Goal: Task Accomplishment & Management: Manage account settings

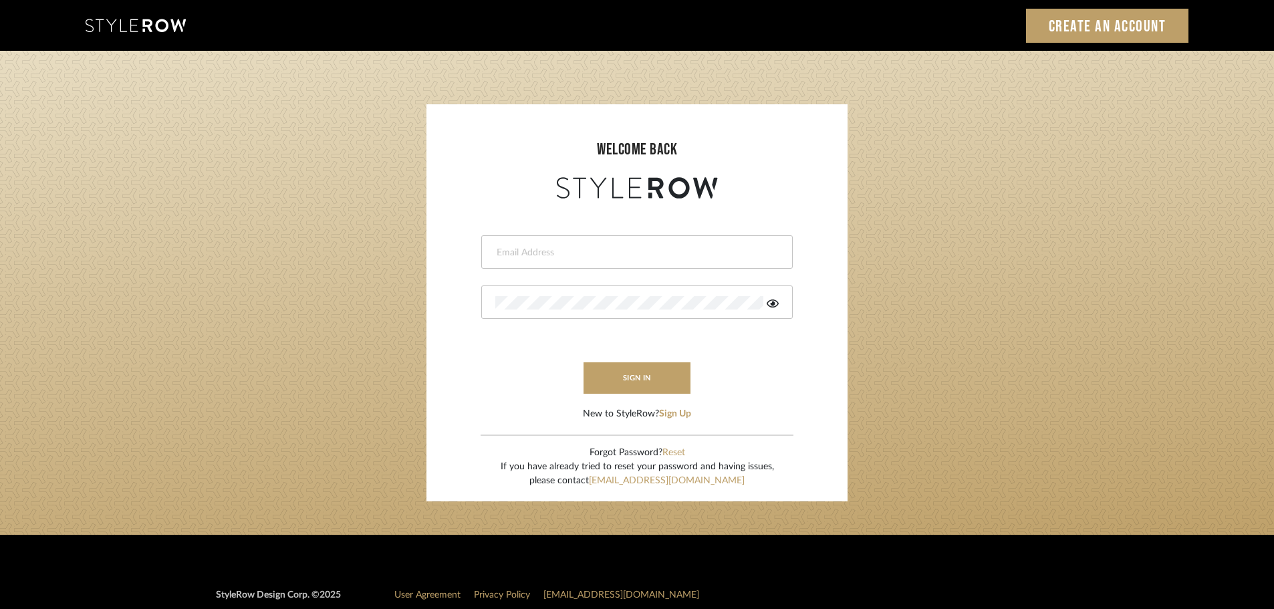
click at [537, 251] on input "email" at bounding box center [635, 252] width 280 height 13
type input "[DOMAIN_NAME][EMAIL_ADDRESS][DOMAIN_NAME]"
click at [610, 374] on button "sign in" at bounding box center [636, 377] width 107 height 31
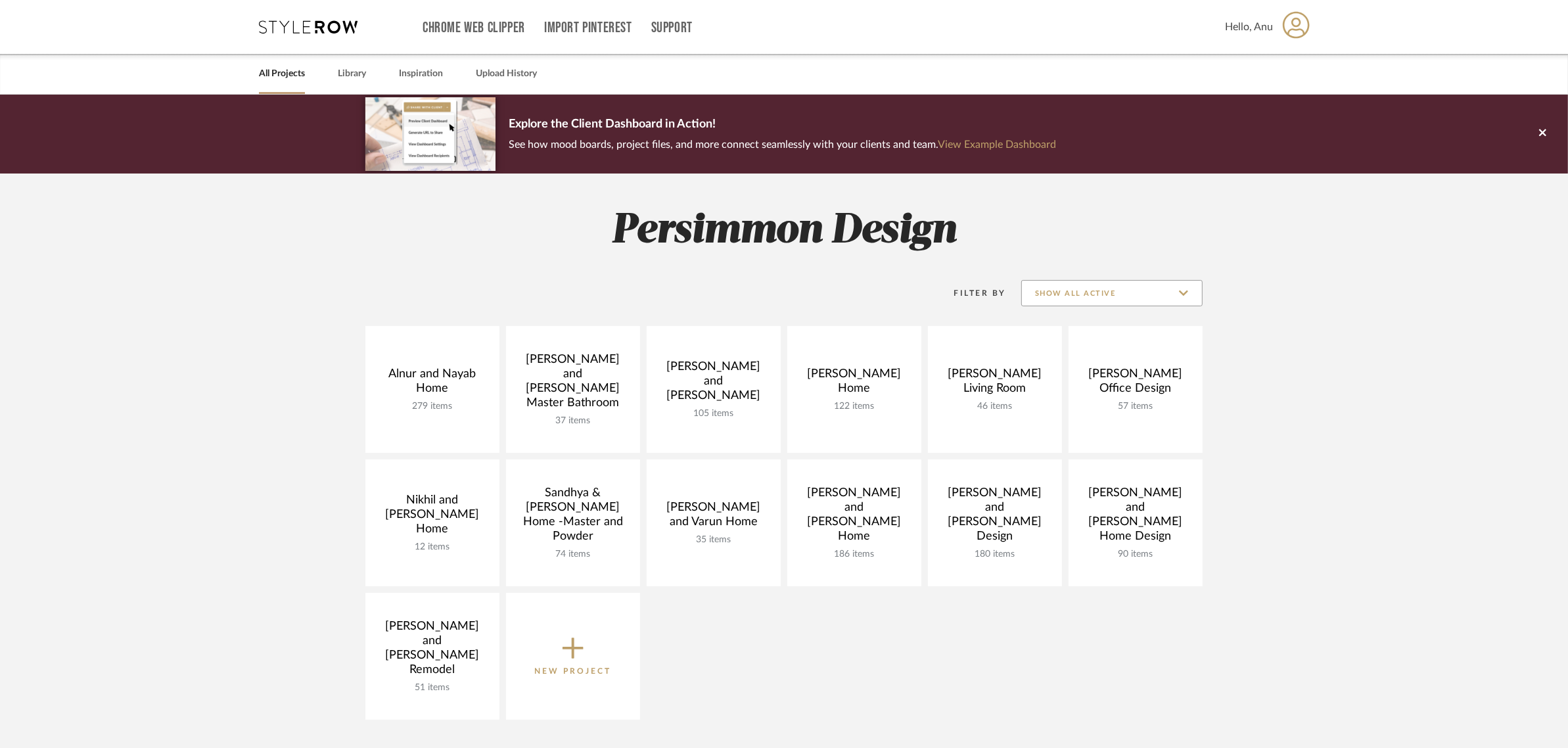
click at [1181, 293] on input "Show All Active" at bounding box center [1112, 293] width 181 height 27
click at [1255, 294] on div "Filter By Show All Active Alnur and Nayab Home 279 items View Budget Open Proje…" at bounding box center [784, 493] width 946 height 466
click at [575, 653] on icon at bounding box center [573, 649] width 21 height 28
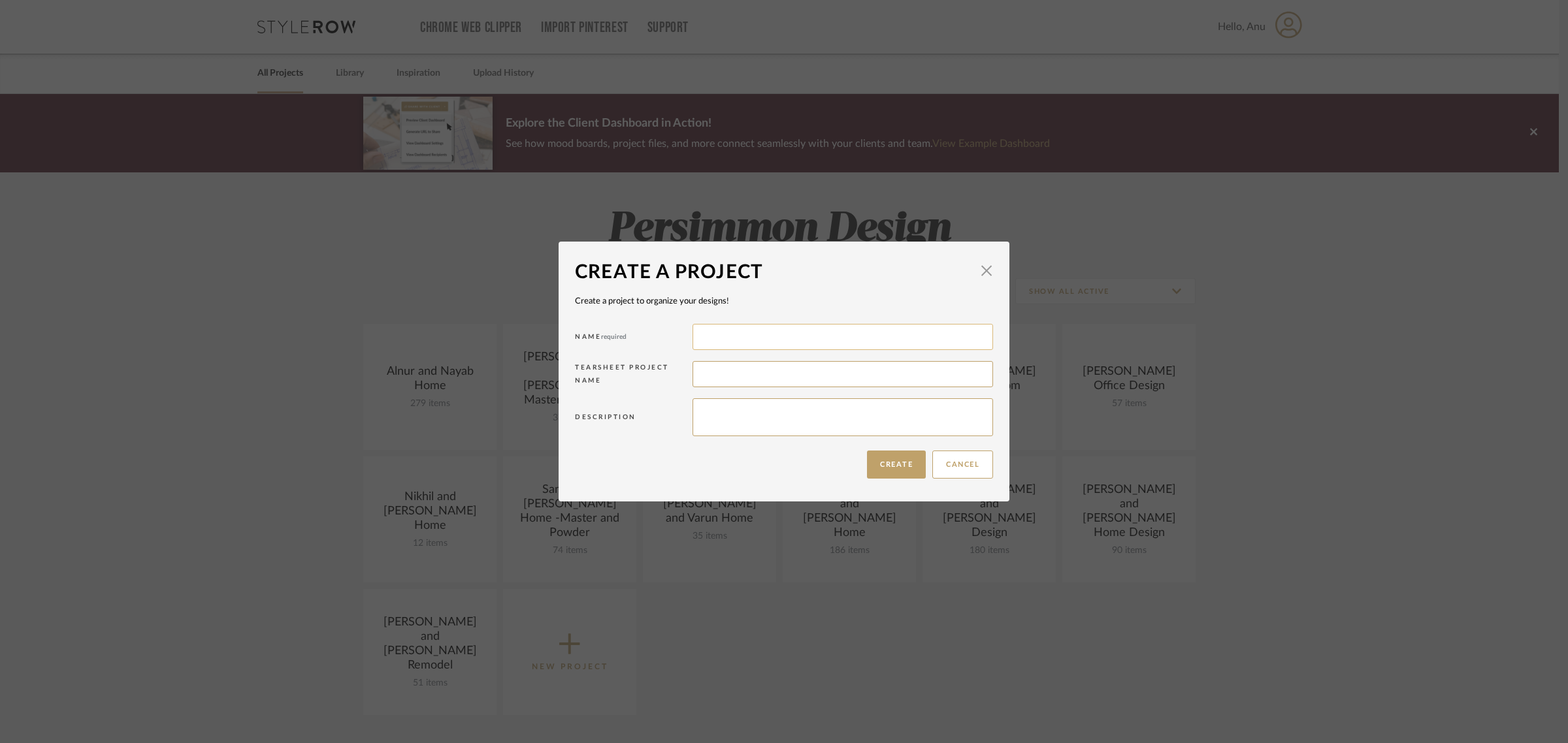
click at [701, 337] on input at bounding box center [842, 336] width 300 height 26
type input "b"
type input "Bala and Cavi Home"
click at [884, 467] on button "Create" at bounding box center [896, 464] width 59 height 28
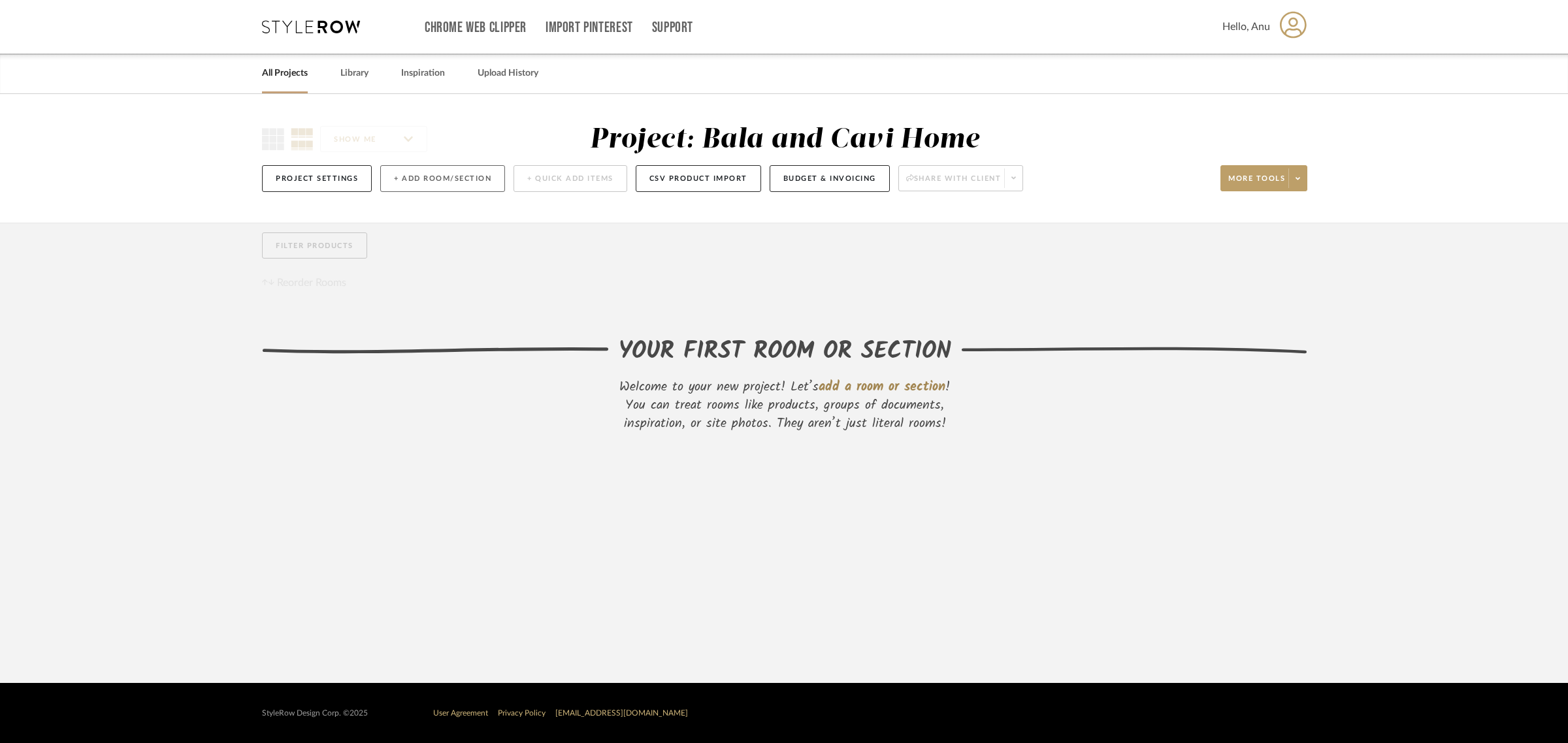
click at [416, 178] on button "+ Add Room/Section" at bounding box center [443, 178] width 125 height 26
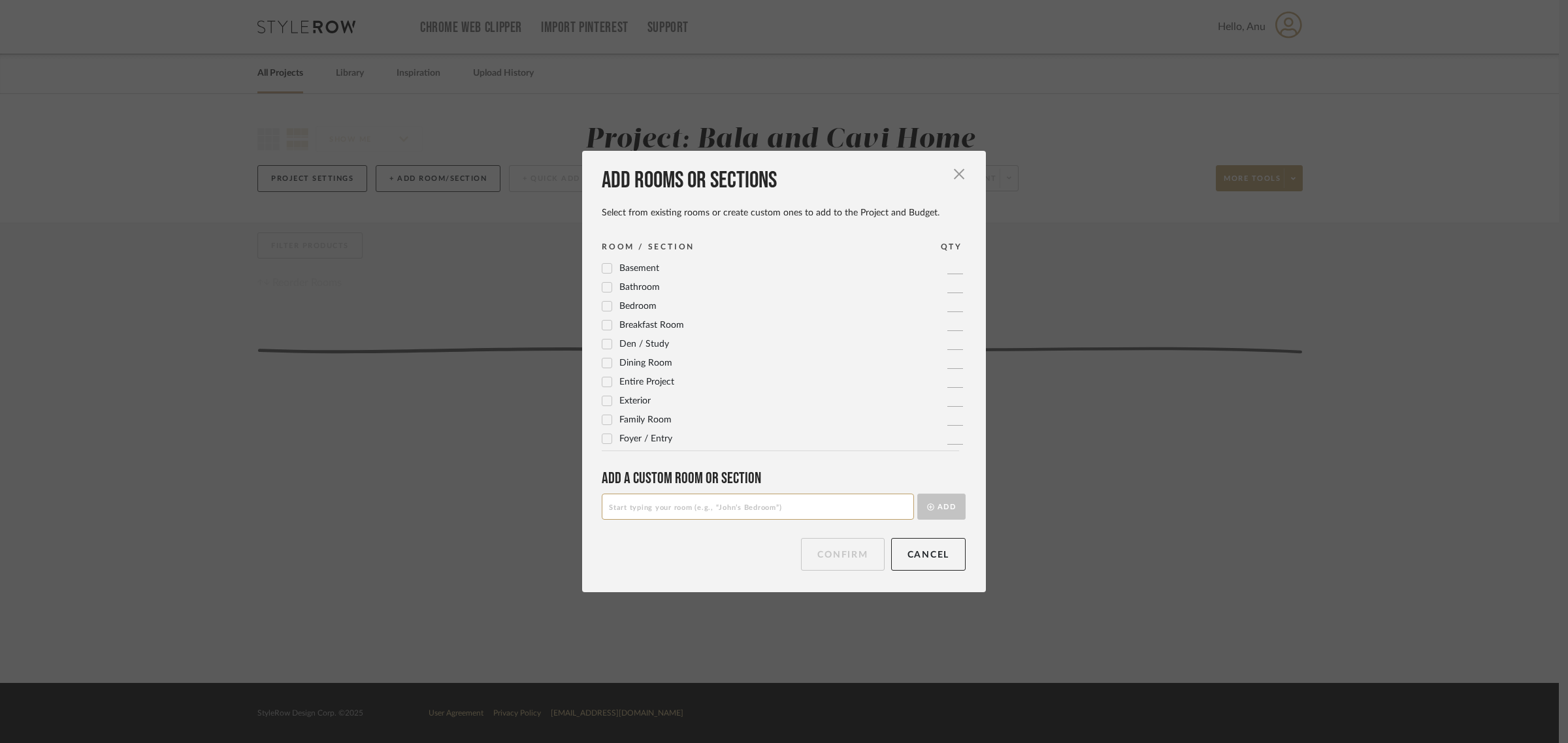
click at [627, 510] on input at bounding box center [757, 506] width 312 height 26
type input "Living Room"
click at [950, 504] on button "Add" at bounding box center [940, 506] width 48 height 26
click at [632, 503] on input at bounding box center [757, 506] width 312 height 26
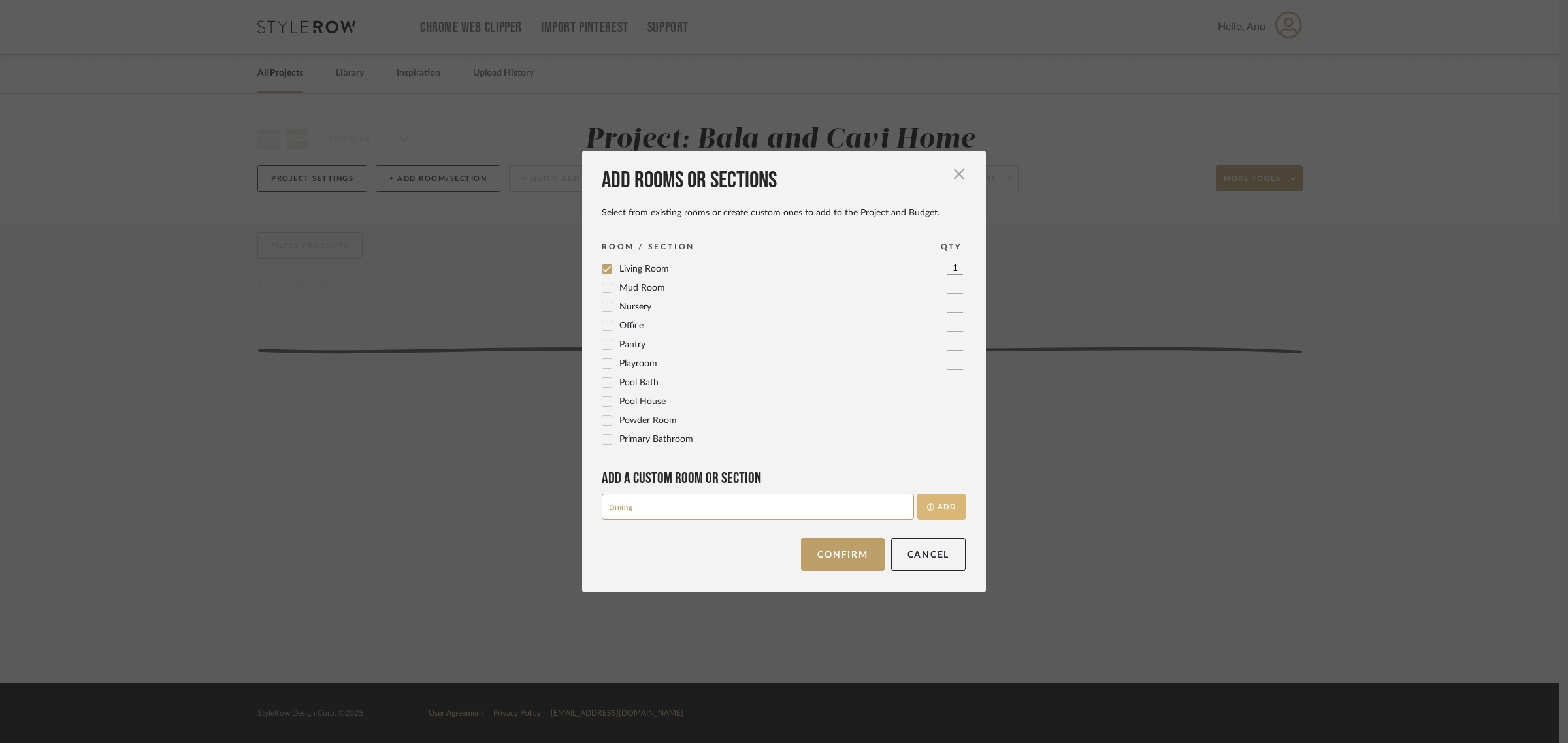
type input "Dining"
click at [937, 506] on button "Add" at bounding box center [940, 506] width 48 height 26
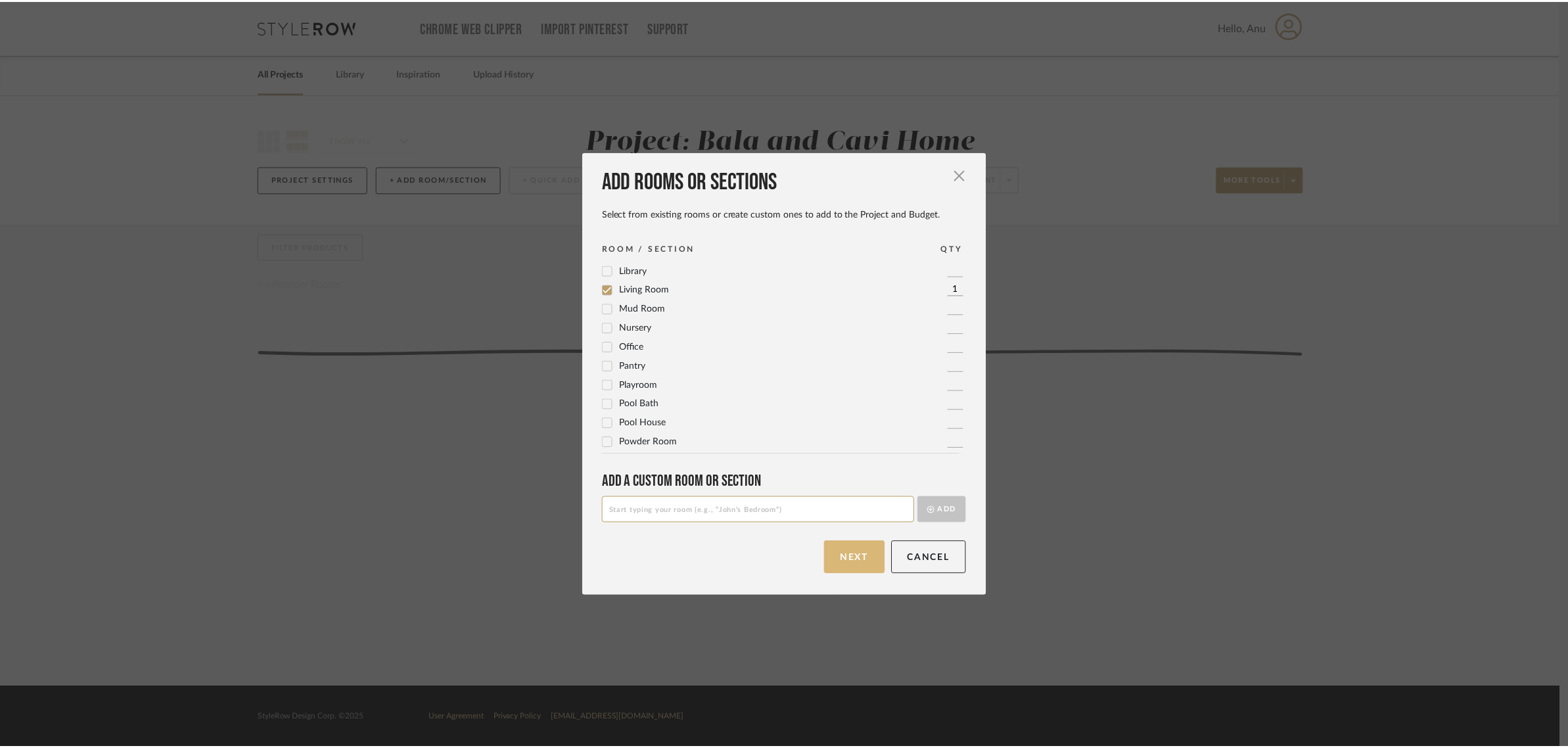
scroll to position [0, 0]
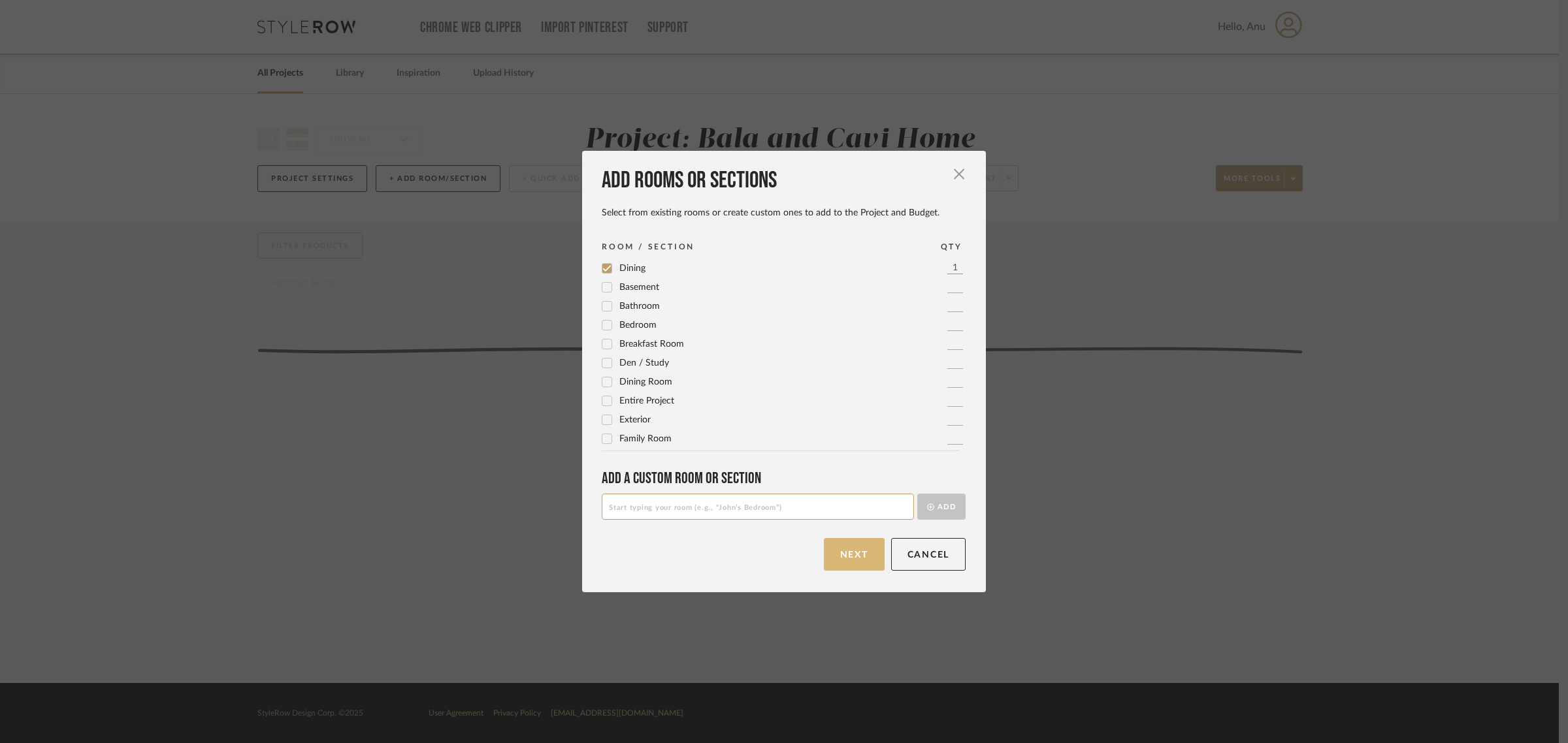
click at [828, 546] on button "Next" at bounding box center [854, 554] width 61 height 32
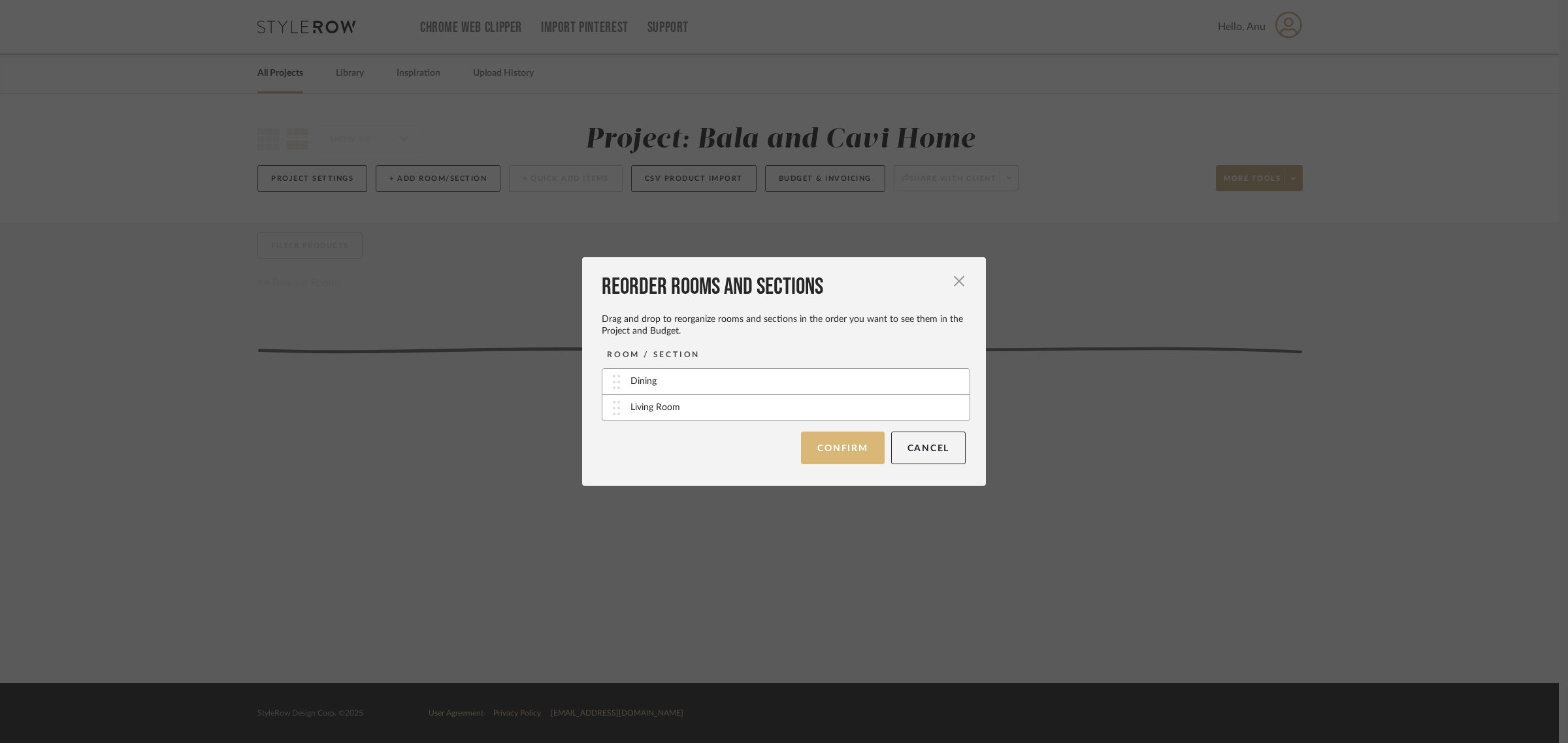
click at [833, 452] on button "Confirm" at bounding box center [842, 448] width 83 height 32
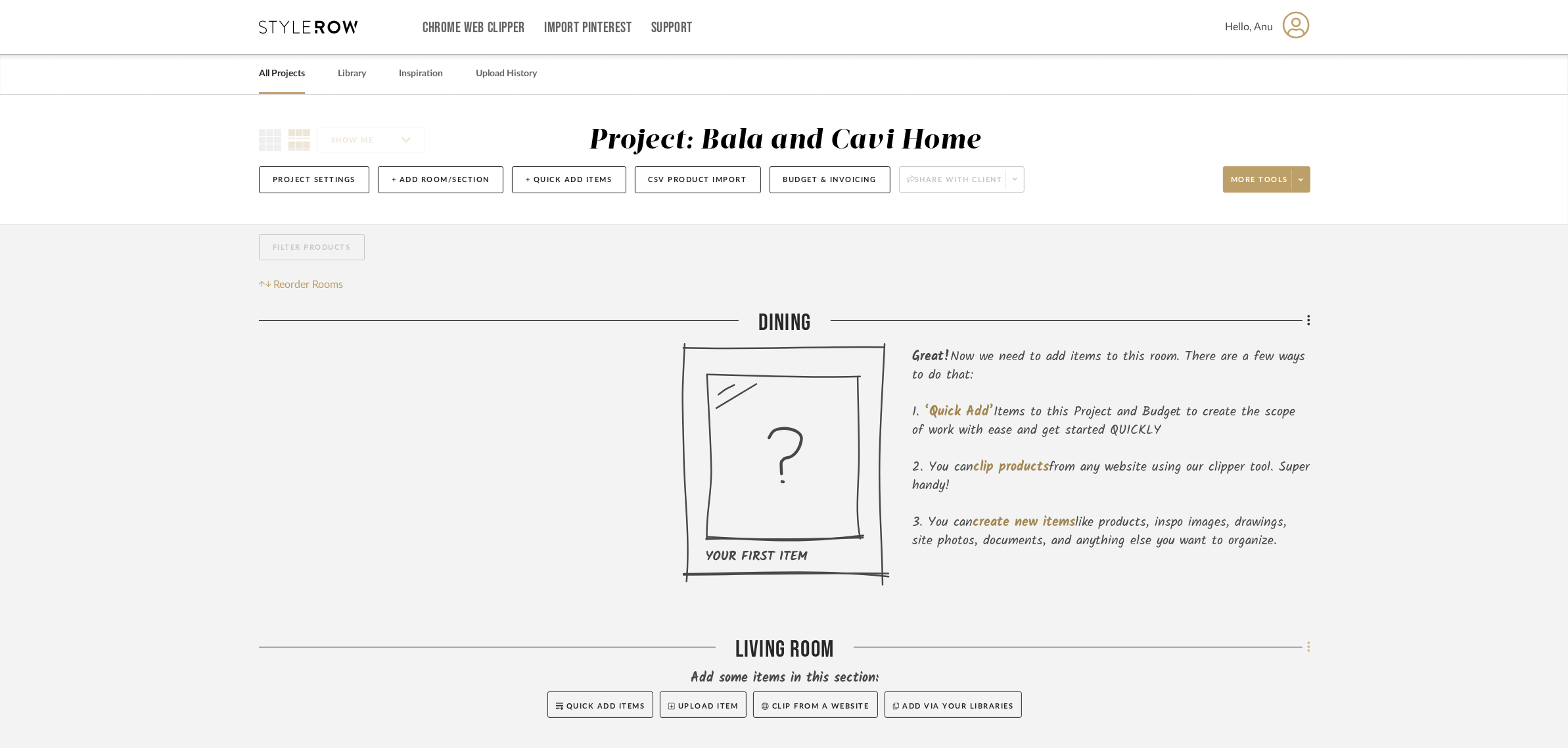
click at [1305, 649] on fa-icon at bounding box center [1306, 649] width 9 height 22
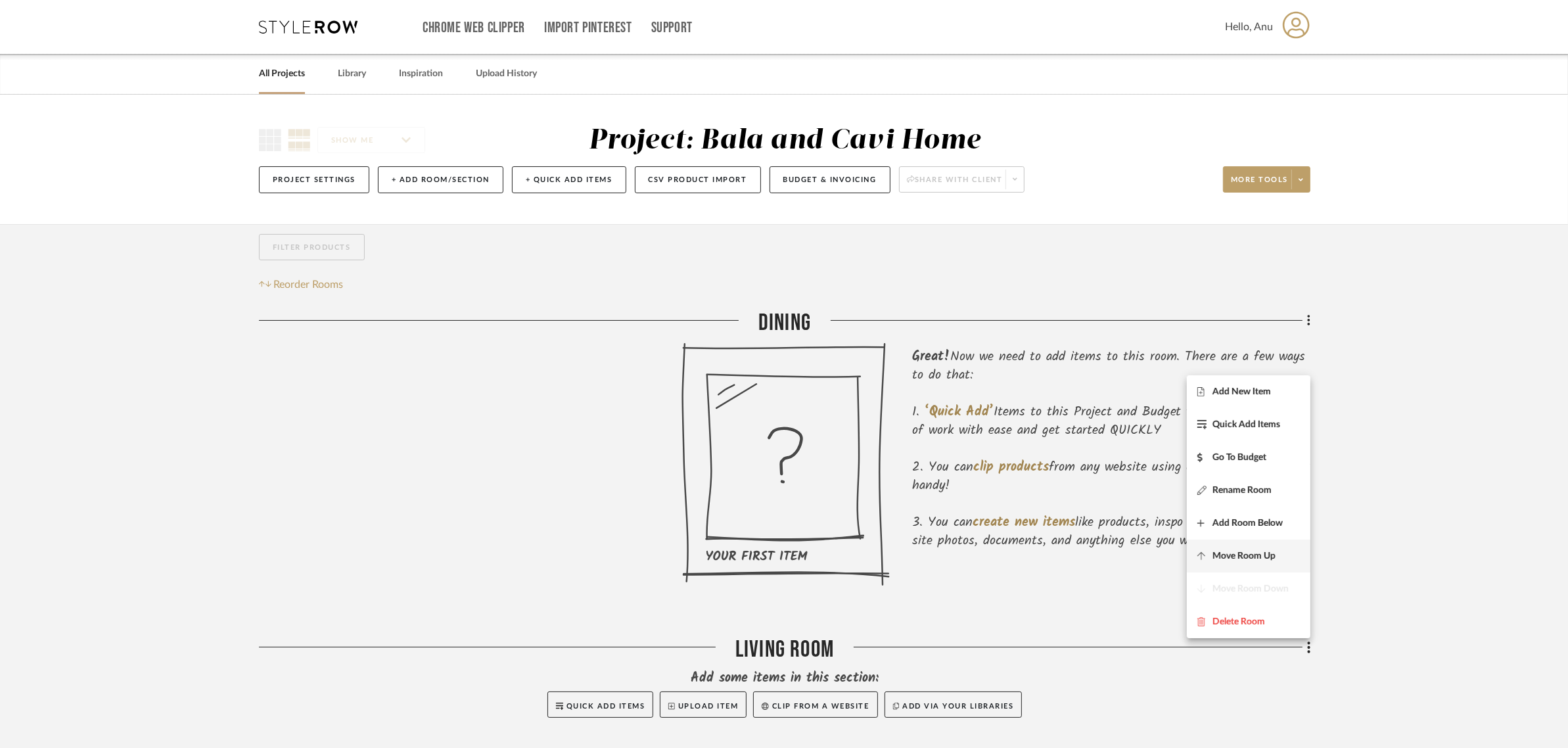
click at [1220, 560] on span "Move Room Up" at bounding box center [1244, 556] width 63 height 11
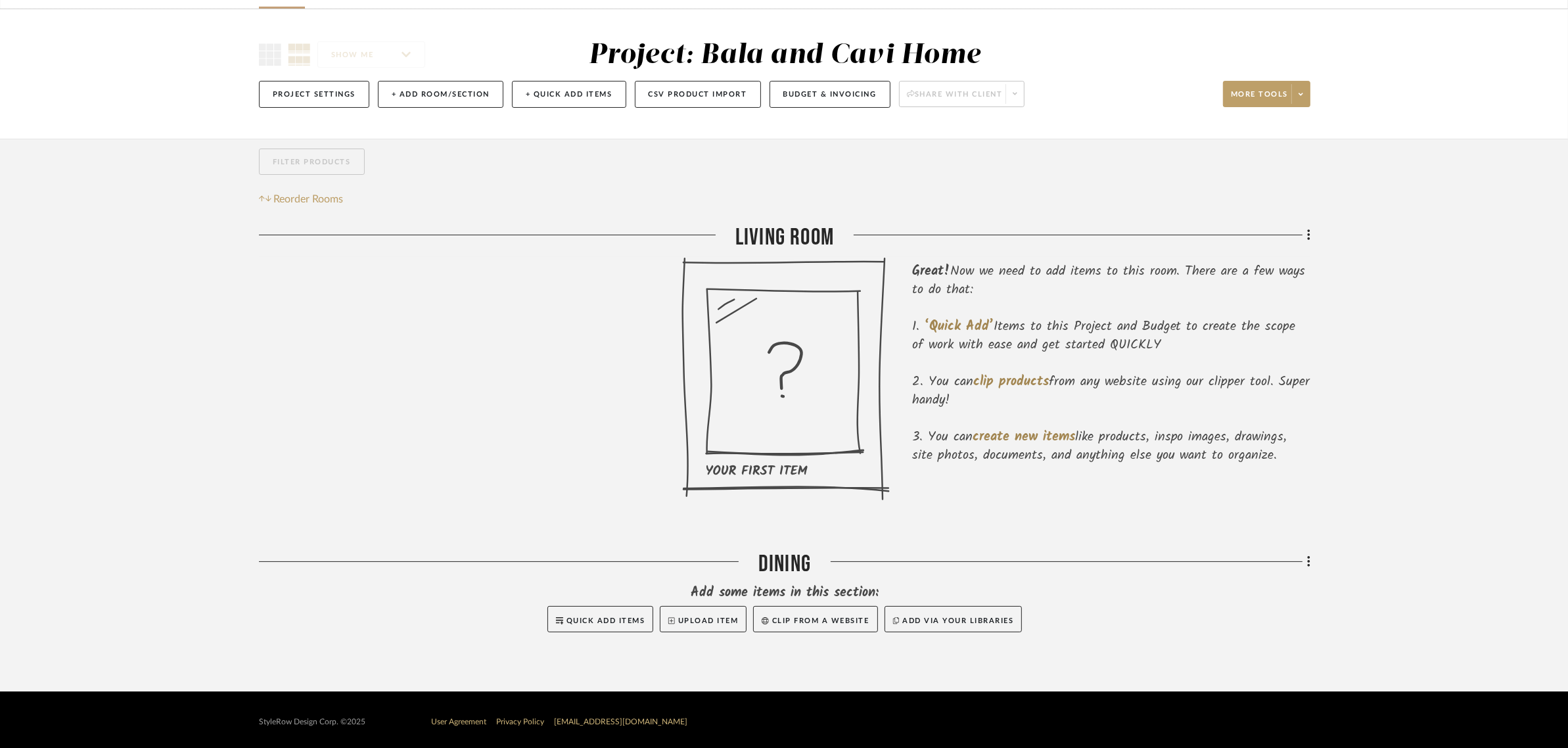
scroll to position [90, 0]
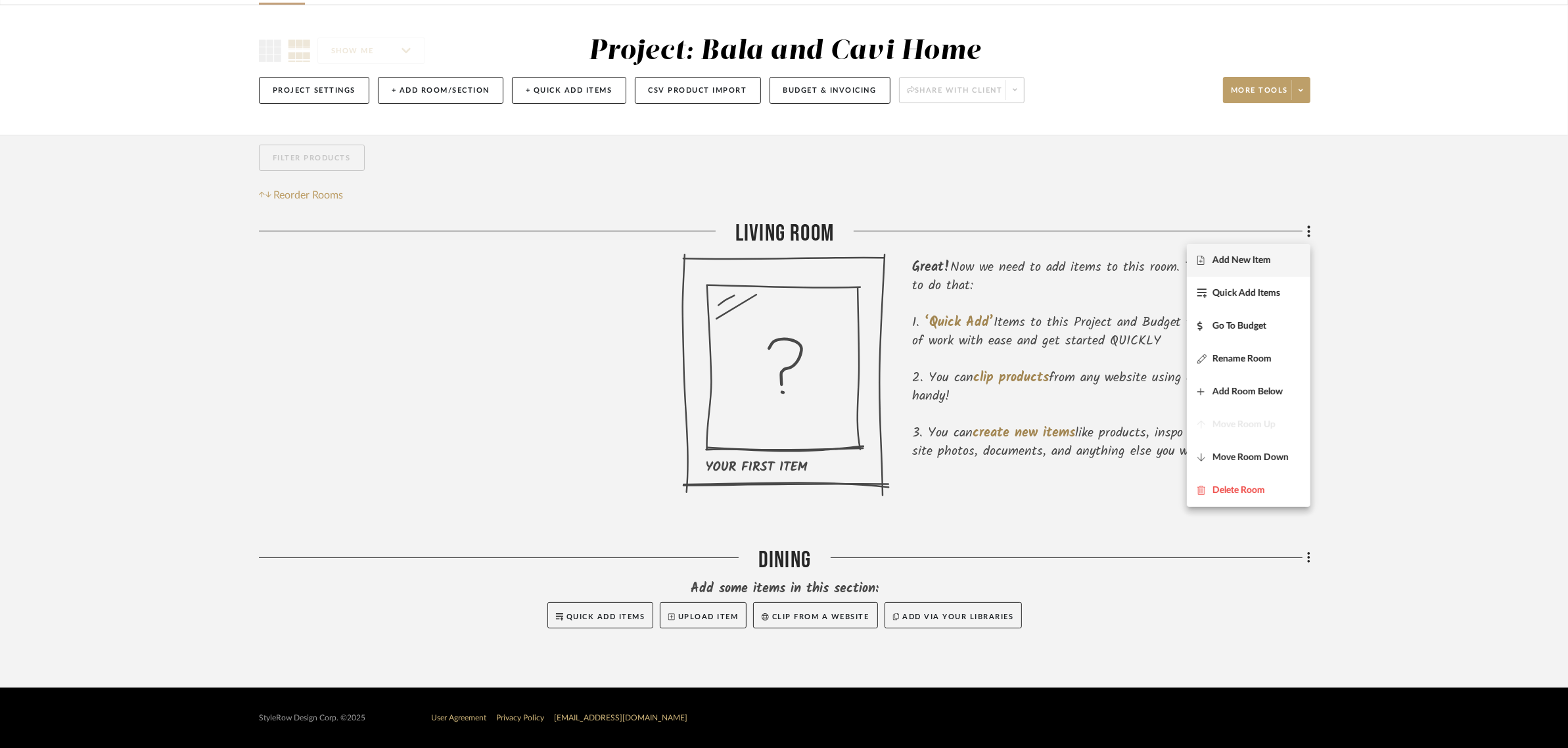
click at [286, 87] on div at bounding box center [784, 374] width 1568 height 748
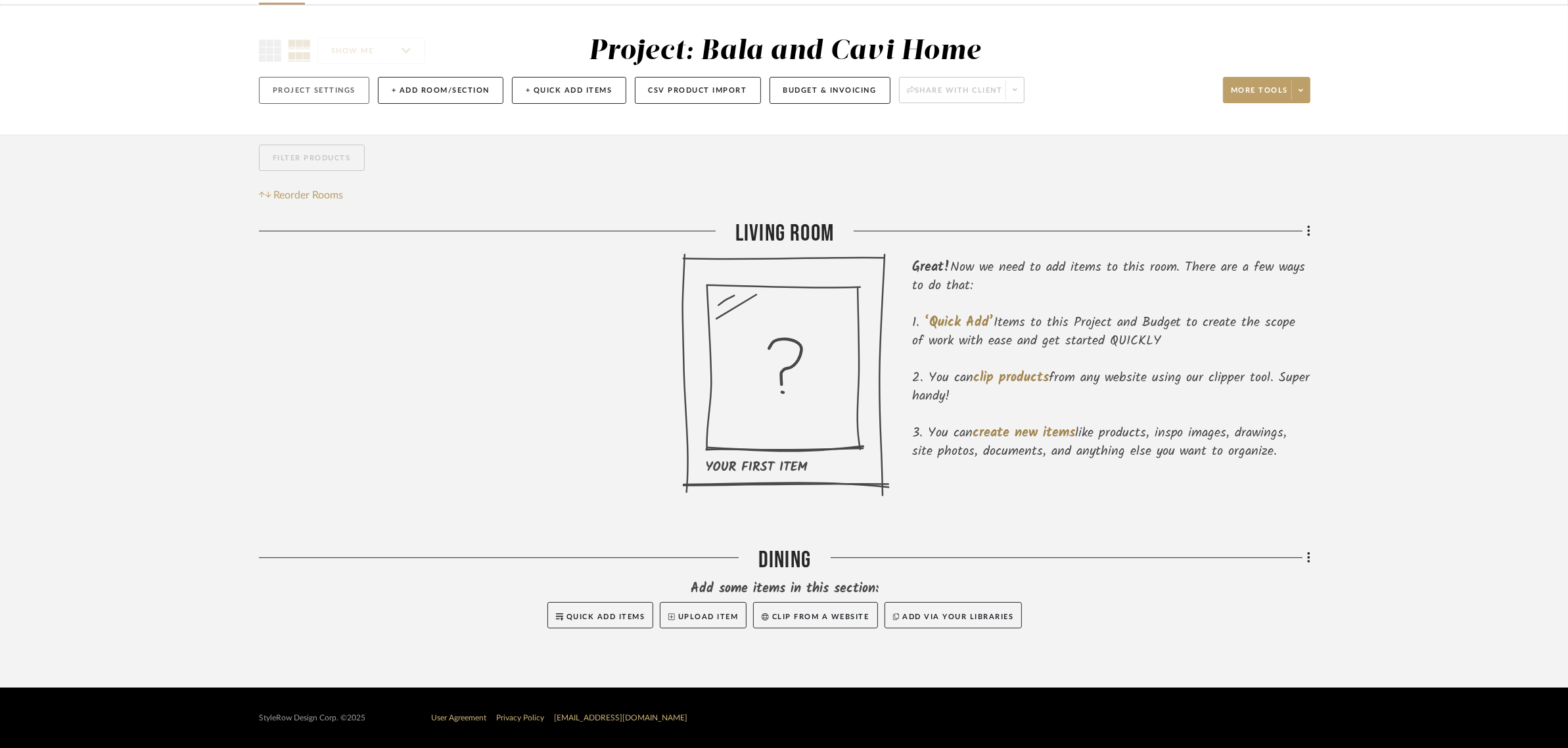
click at [338, 87] on button "Project Settings" at bounding box center [314, 90] width 110 height 27
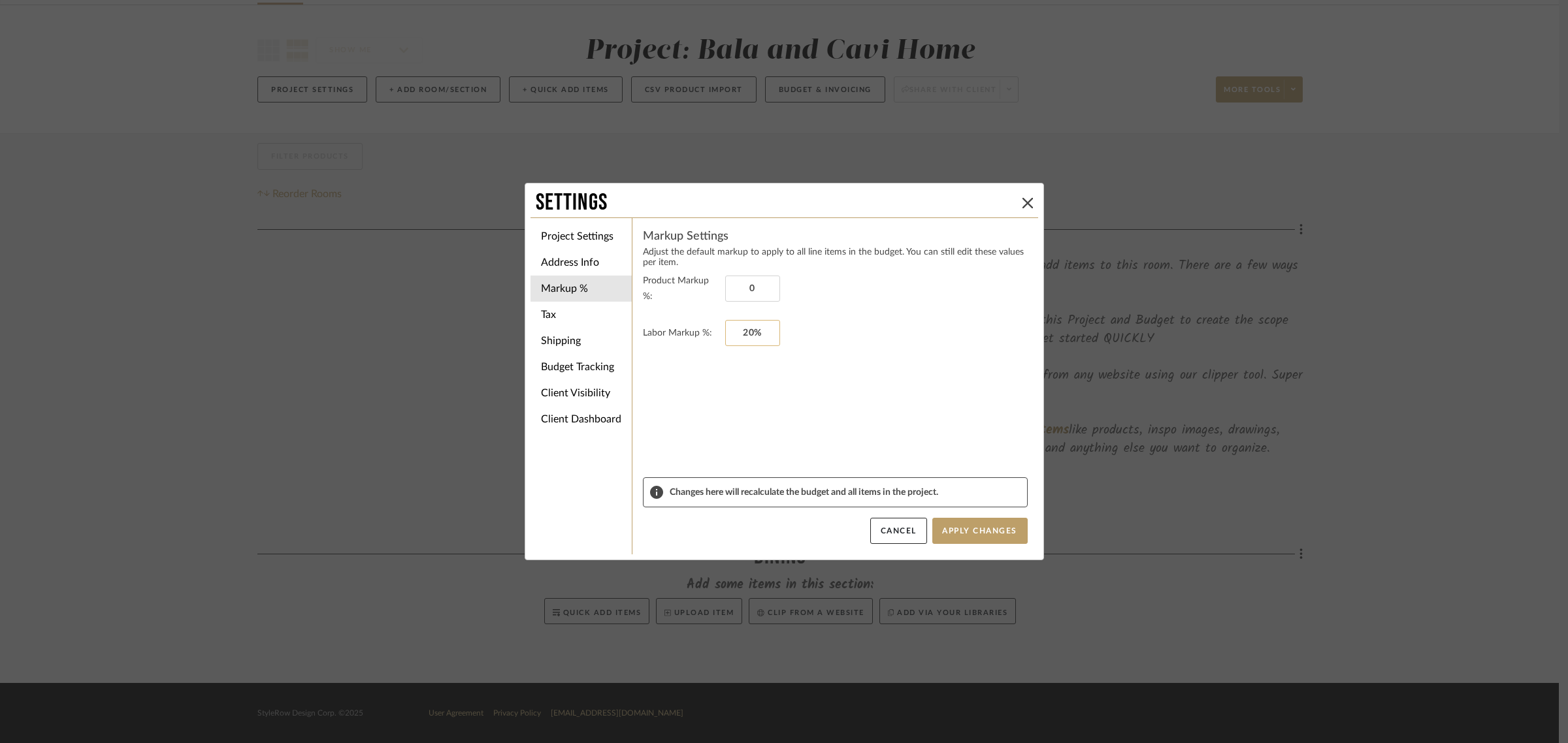
type input "0%"
click at [774, 324] on input "20" at bounding box center [753, 332] width 55 height 26
type input "0%"
click at [822, 326] on fieldset "Labor Markup %: 0%" at bounding box center [835, 332] width 385 height 26
click at [543, 315] on li "Tax" at bounding box center [582, 315] width 102 height 26
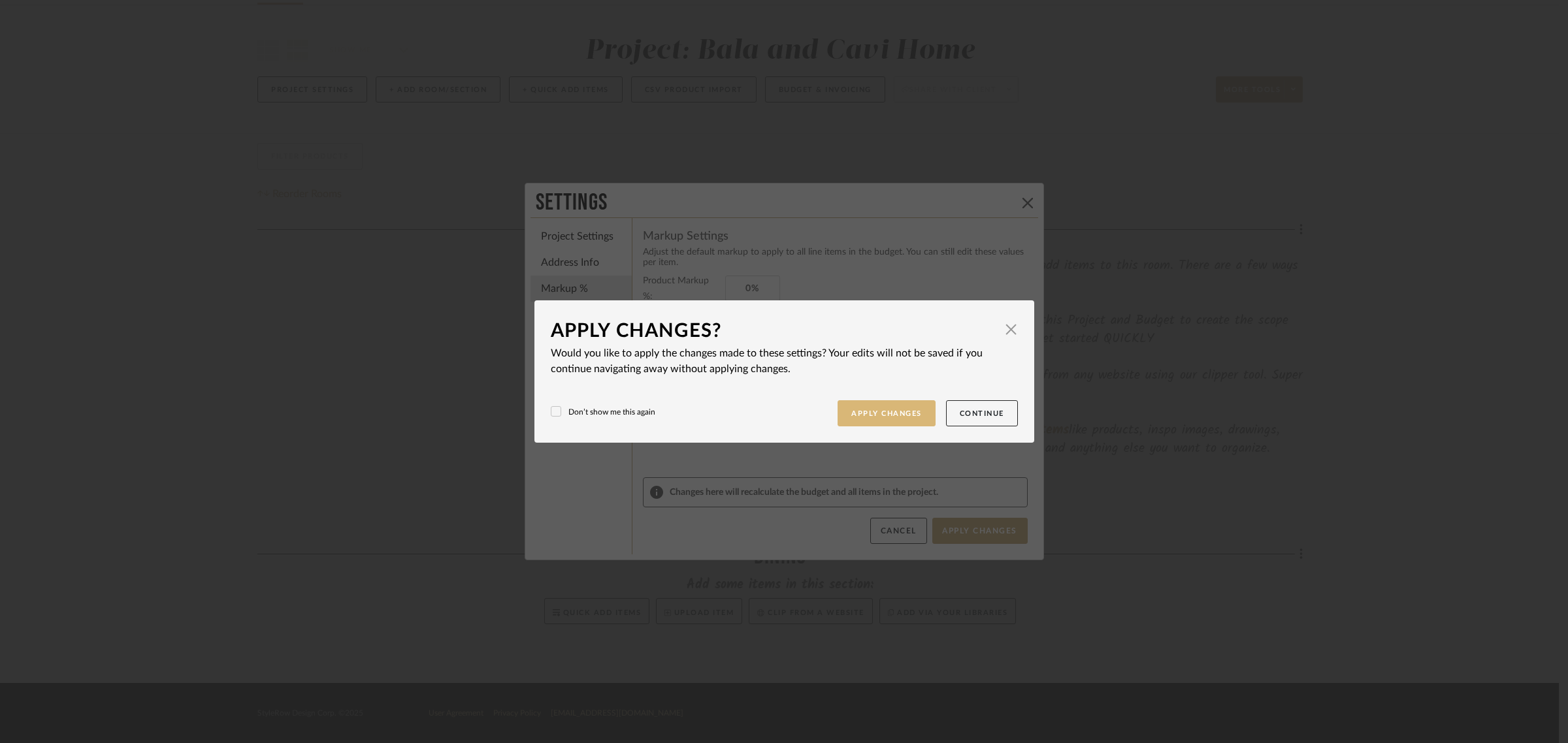
click at [905, 407] on button "Apply Changes" at bounding box center [887, 414] width 98 height 26
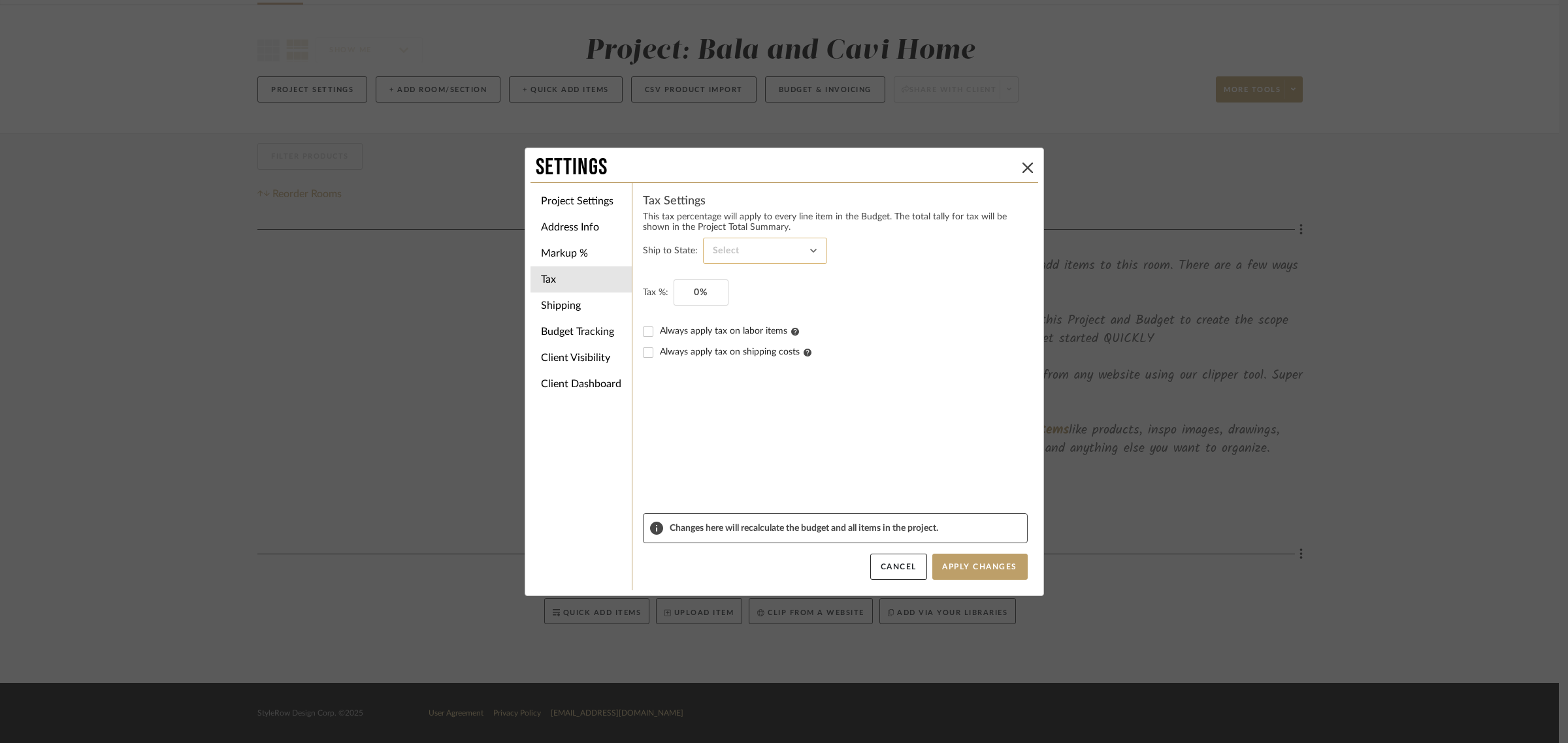
click at [804, 249] on input at bounding box center [764, 250] width 124 height 26
click at [738, 326] on span "Washington" at bounding box center [761, 324] width 99 height 11
type input "Washington"
click at [940, 318] on sr-form-field "Tax %: 0%" at bounding box center [835, 300] width 385 height 42
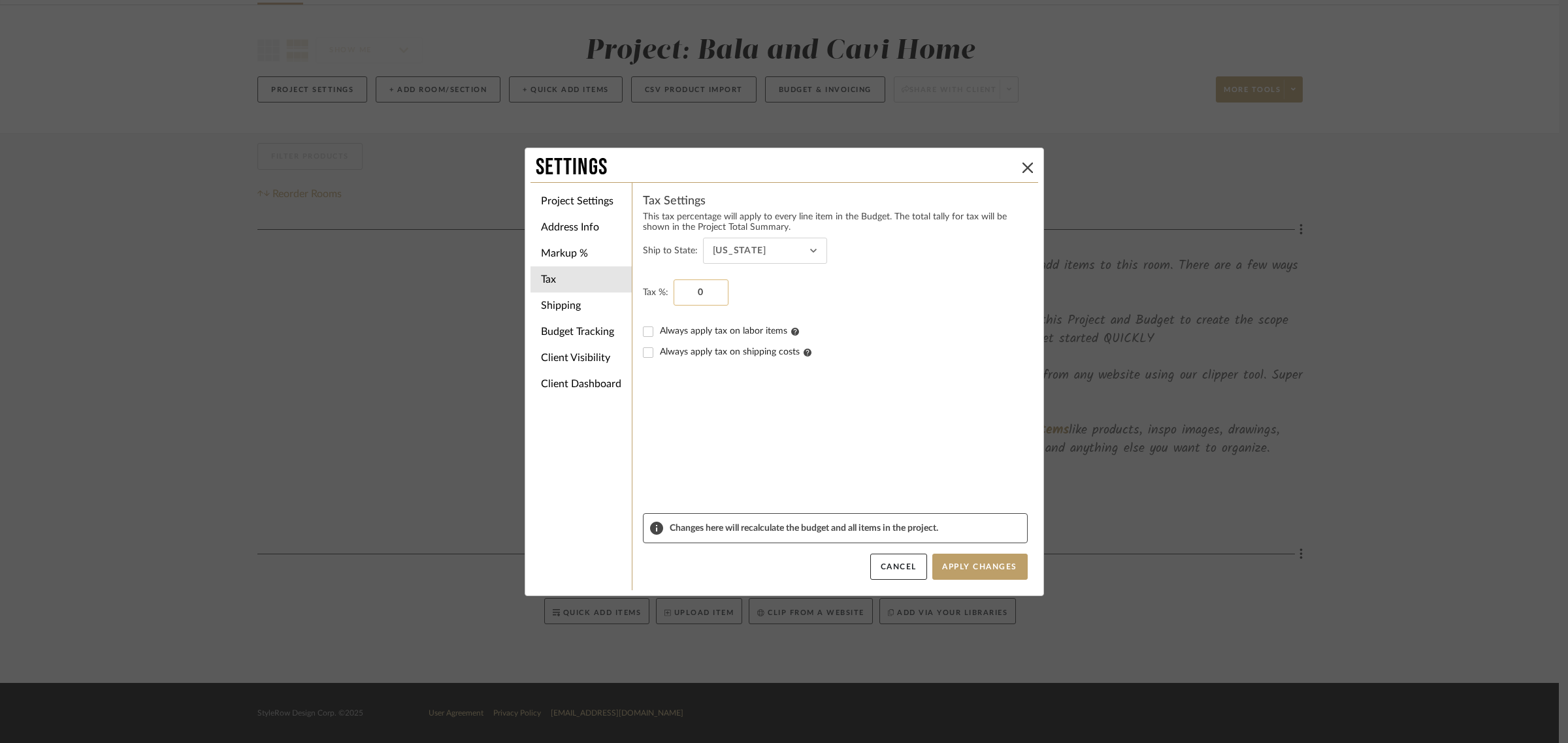
click at [706, 294] on input "0" at bounding box center [701, 292] width 55 height 26
type input "10.3%"
click at [879, 411] on form "Ship to State: Washington Tax %: 10.3% Always apply tax on labor items Always a…" at bounding box center [835, 375] width 385 height 276
click at [988, 568] on button "Apply Changes" at bounding box center [980, 567] width 96 height 26
click at [552, 305] on li "Shipping" at bounding box center [582, 305] width 102 height 26
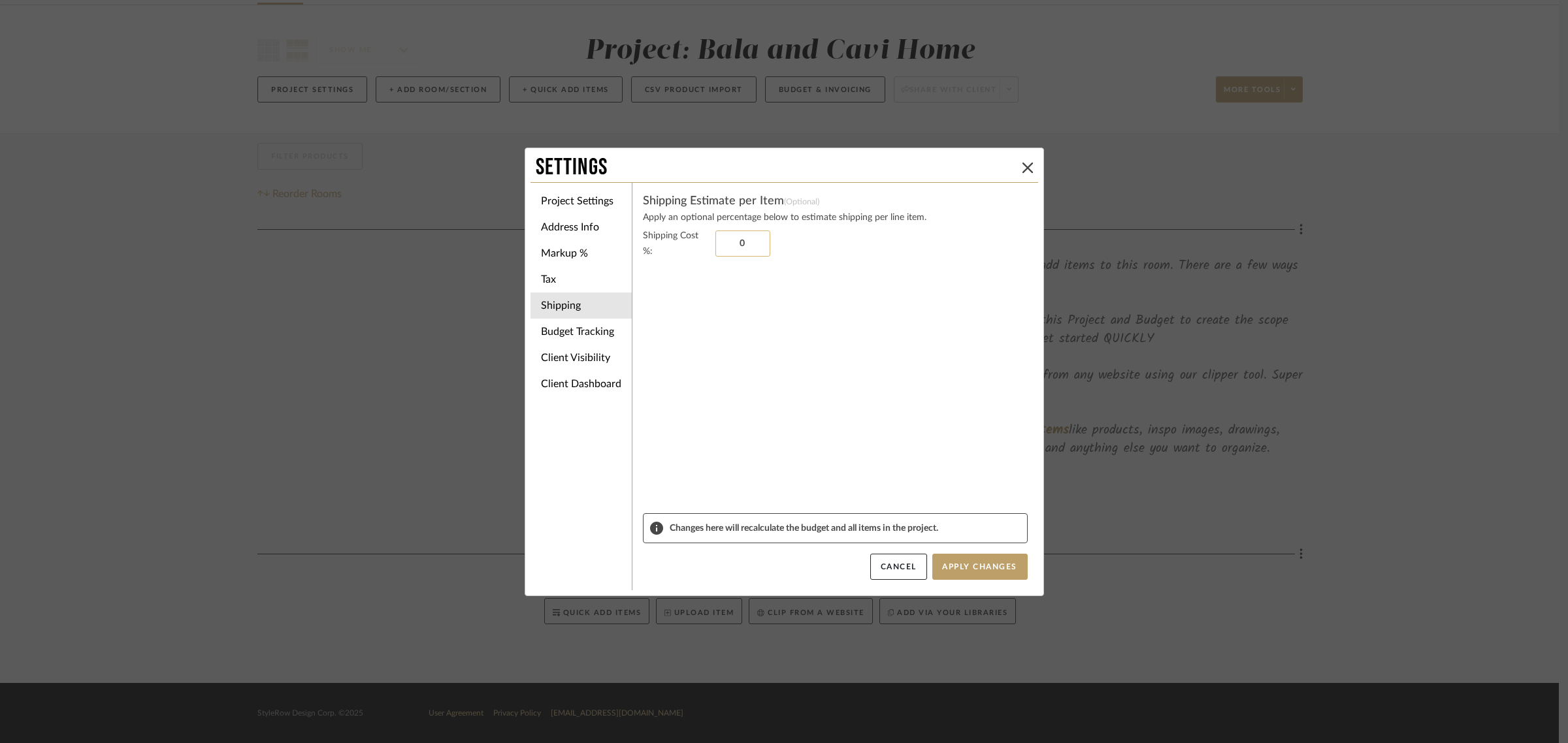
click at [762, 240] on input "0" at bounding box center [743, 243] width 55 height 26
type input "15%"
click at [769, 324] on sr-form-field "Shipping Cost %: 15%" at bounding box center [835, 371] width 385 height 285
click at [559, 325] on li "Budget Tracking" at bounding box center [582, 331] width 102 height 26
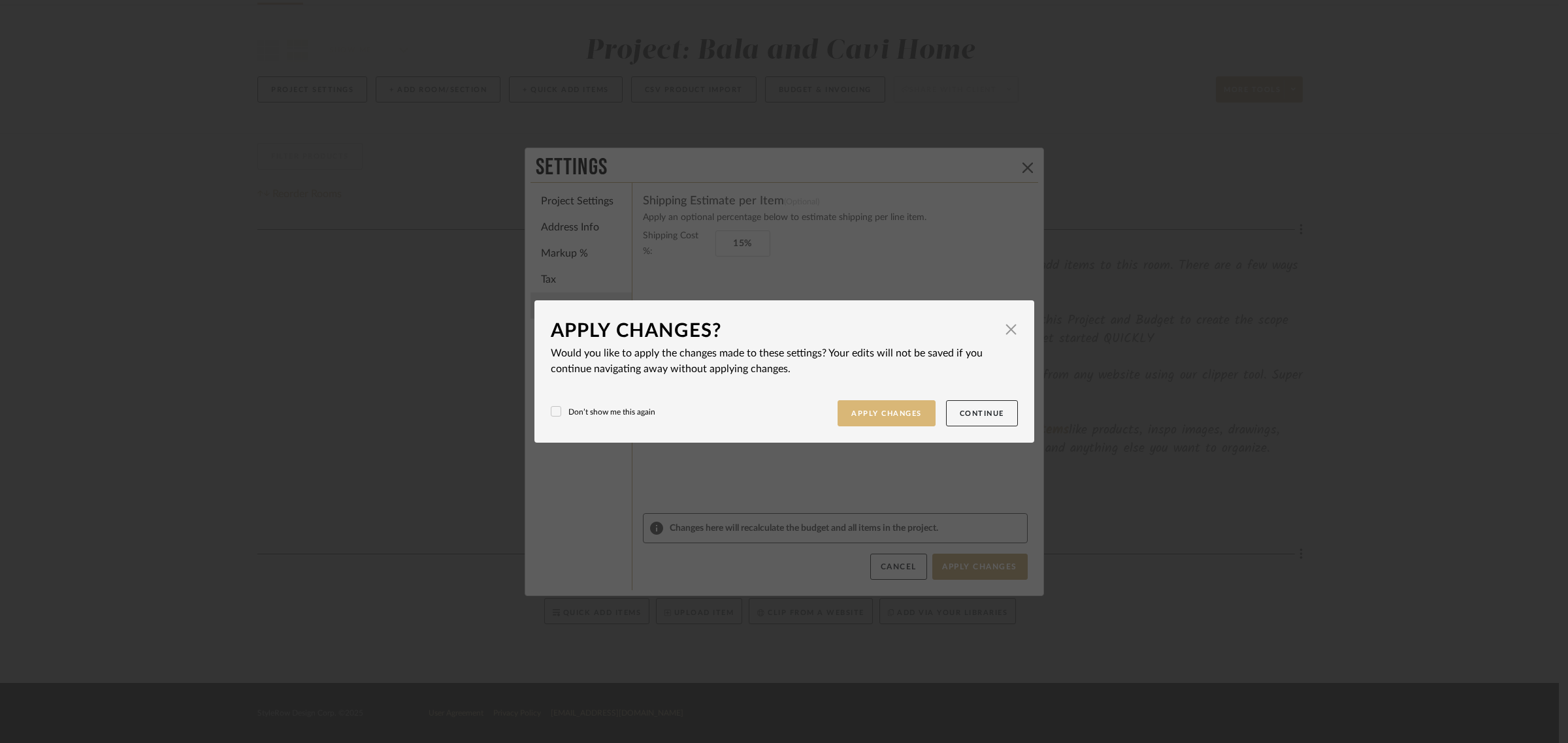
click at [889, 414] on button "Apply Changes" at bounding box center [887, 414] width 98 height 26
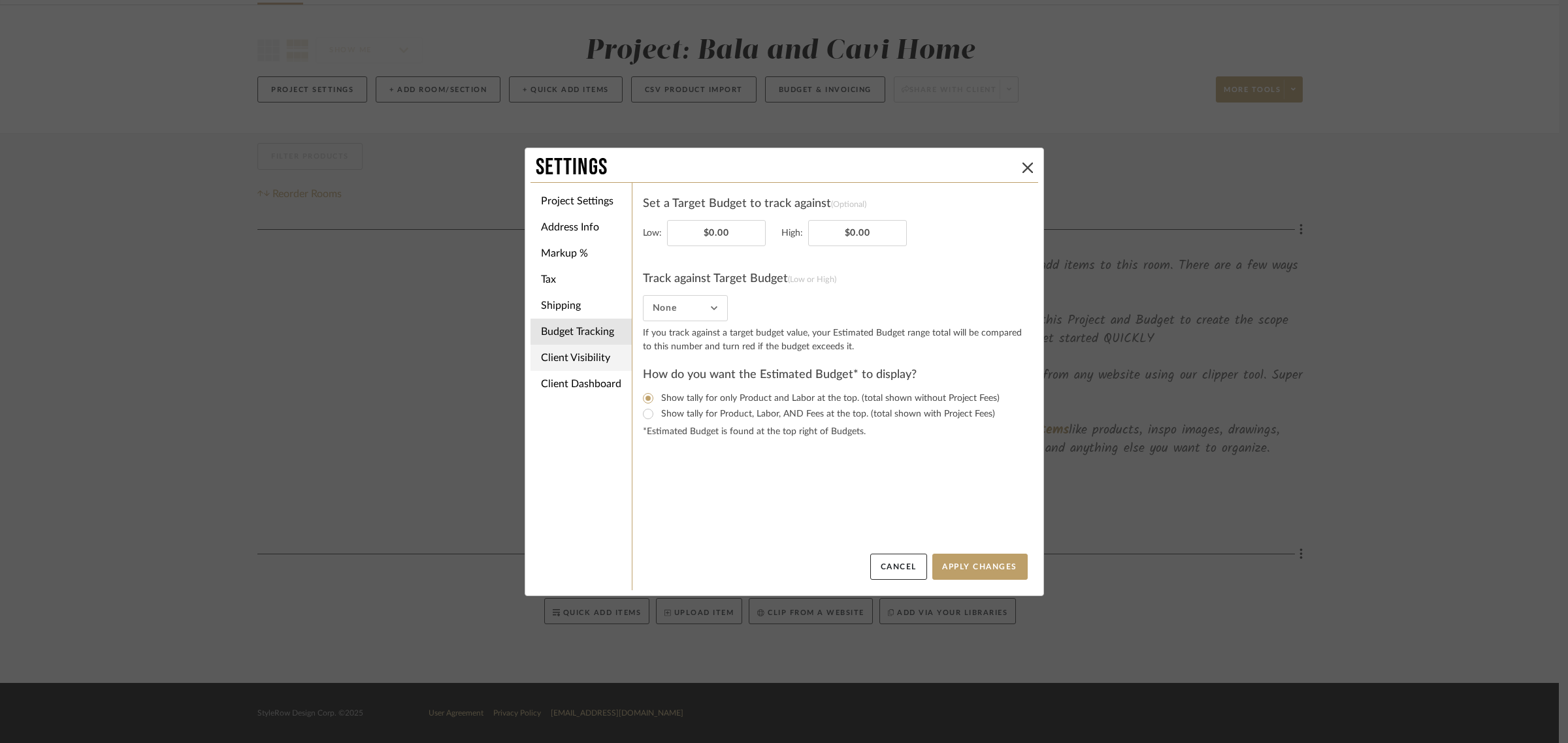
click at [568, 363] on li "Client Visibility" at bounding box center [582, 358] width 102 height 26
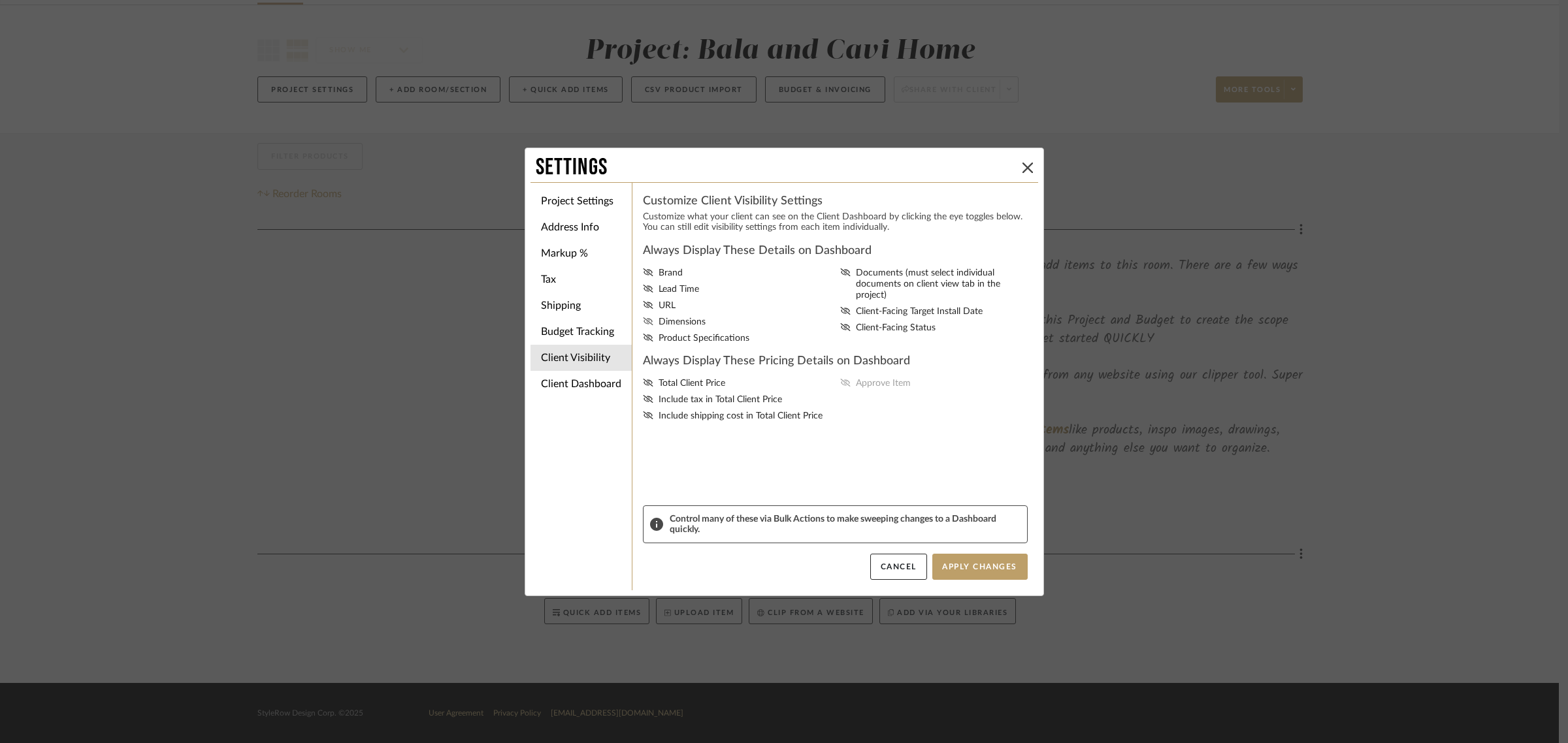
click at [644, 322] on icon at bounding box center [647, 322] width 10 height 8
click at [0, 0] on input "Dimensions" at bounding box center [0, 0] width 0 height 0
click at [642, 333] on icon at bounding box center [647, 337] width 11 height 8
click at [0, 0] on input "Product Specifications" at bounding box center [0, 0] width 0 height 0
click at [964, 562] on button "Apply Changes" at bounding box center [980, 567] width 96 height 26
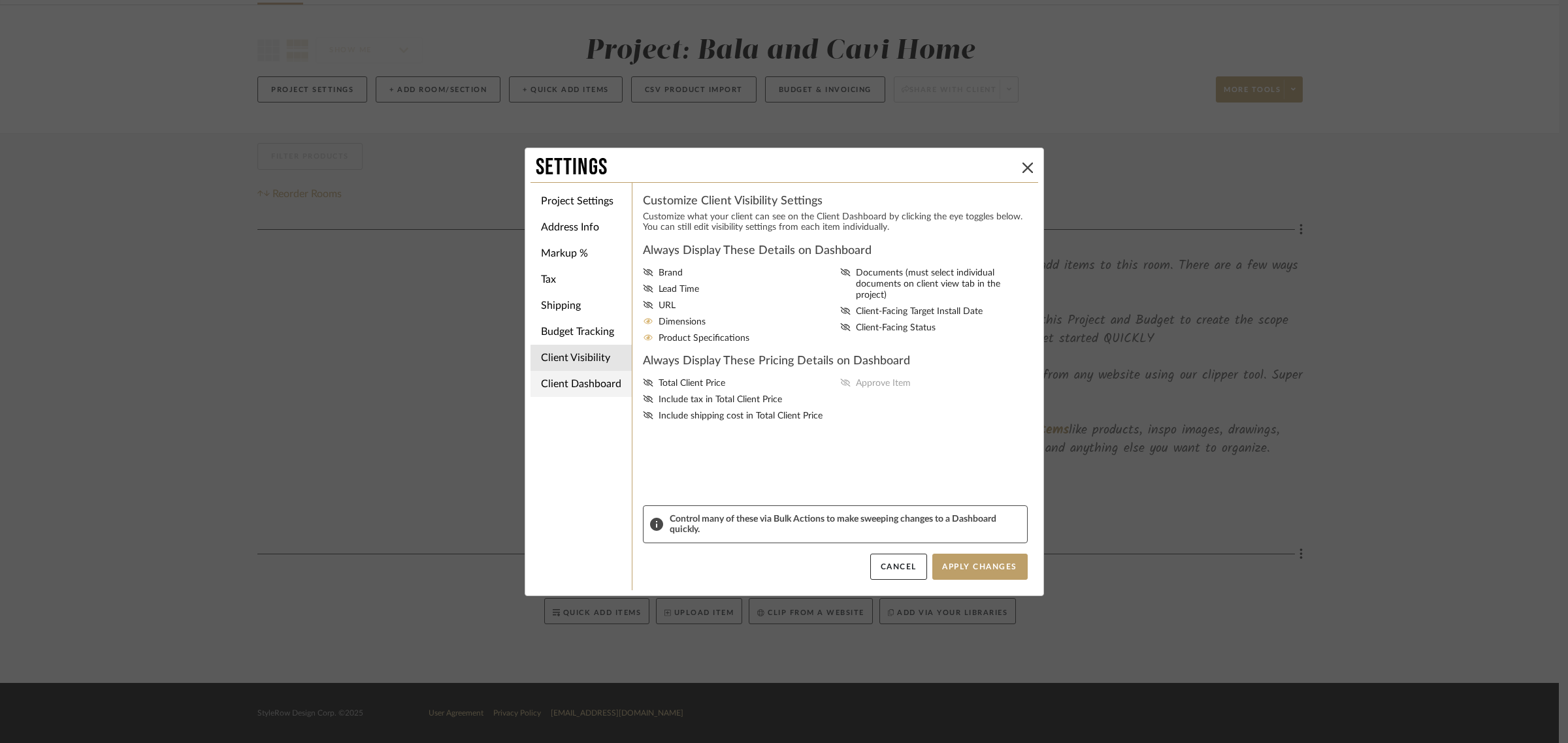
click at [555, 387] on li "Client Dashboard" at bounding box center [582, 384] width 102 height 26
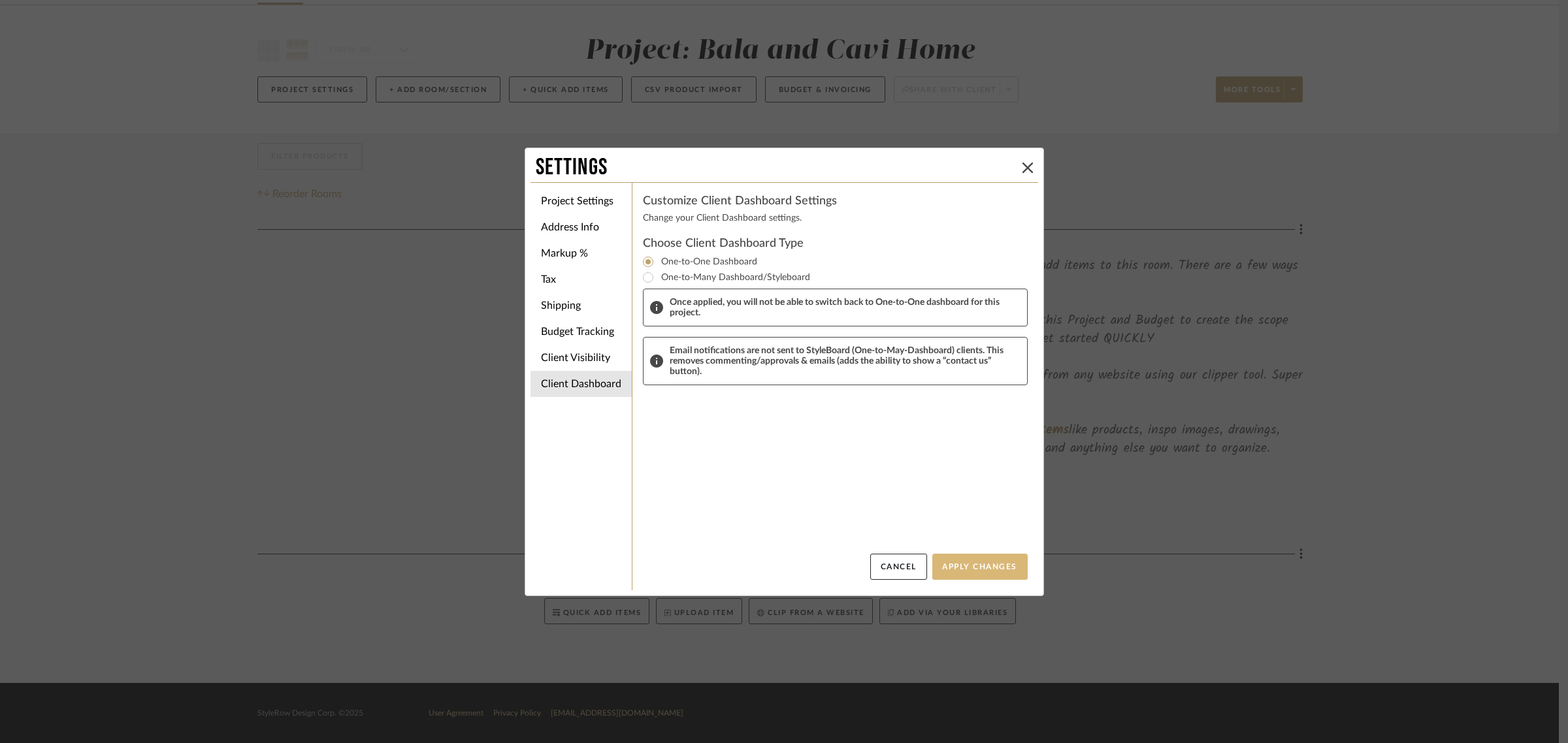
click at [965, 566] on button "Apply Changes" at bounding box center [980, 567] width 96 height 26
click at [971, 568] on button "Apply Changes" at bounding box center [980, 567] width 96 height 26
click at [730, 493] on div "Customize Client Dashboard Settings Change your Client Dashboard settings. Choo…" at bounding box center [835, 373] width 385 height 361
click at [975, 566] on button "Apply Changes" at bounding box center [980, 567] width 96 height 26
click at [648, 279] on input "One-to-Many Dashboard/Styleboard" at bounding box center [648, 278] width 16 height 16
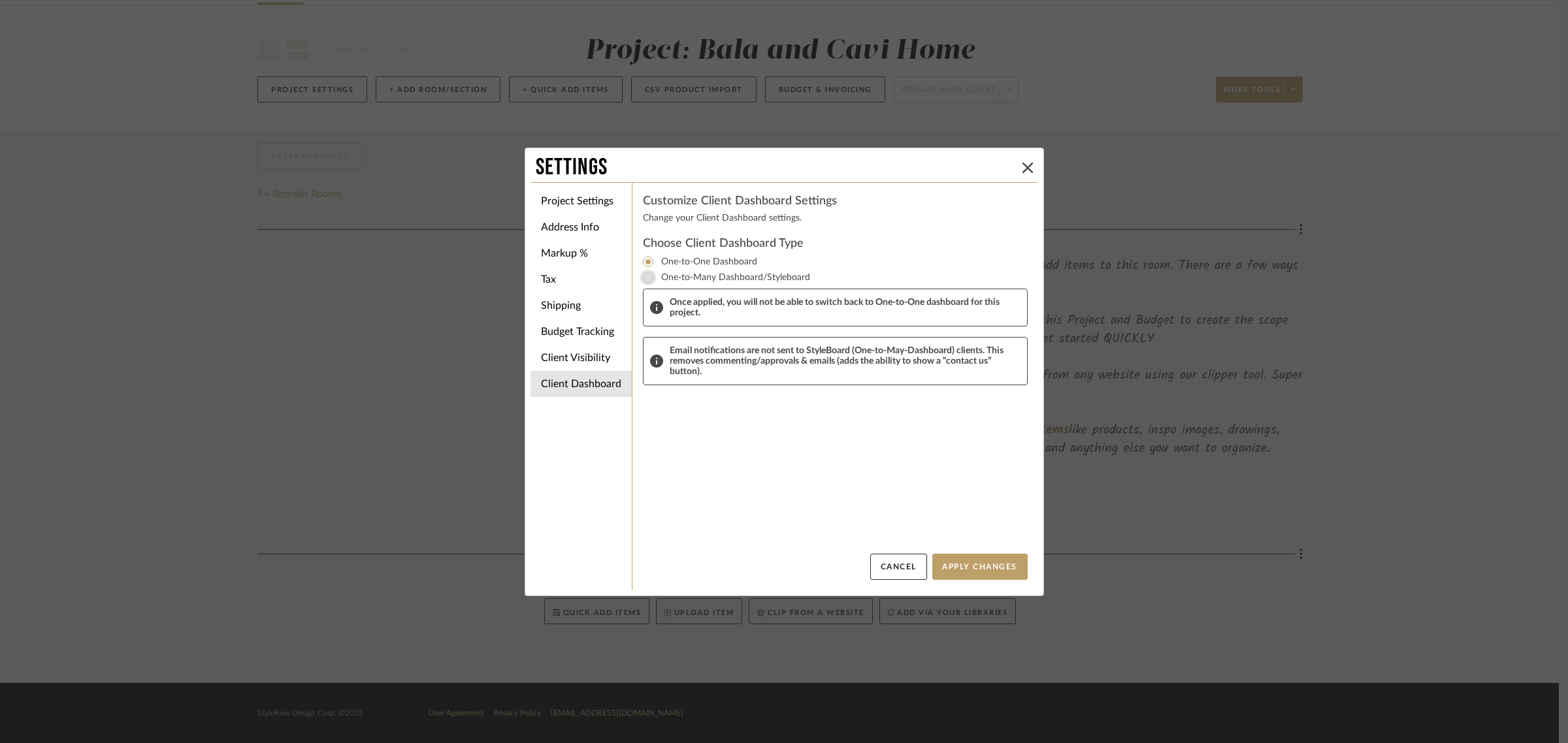
radio input "true"
click at [644, 263] on input "One-to-One Dashboard" at bounding box center [648, 262] width 16 height 16
radio input "true"
click at [967, 567] on button "Apply Changes" at bounding box center [980, 567] width 96 height 26
click at [801, 492] on div "Customize Client Dashboard Settings Change your Client Dashboard settings. Choo…" at bounding box center [835, 373] width 385 height 361
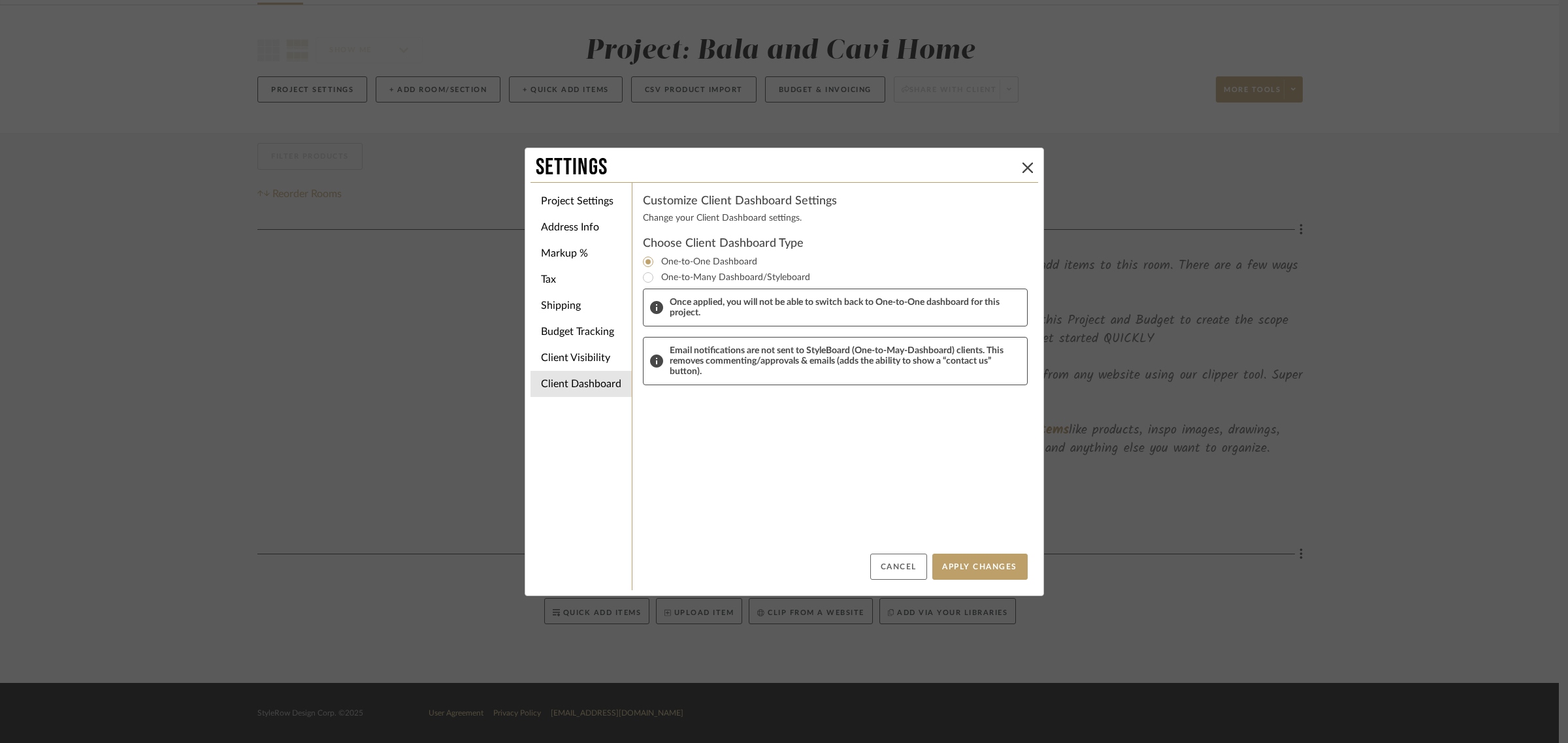
click at [898, 570] on button "Cancel" at bounding box center [898, 567] width 57 height 26
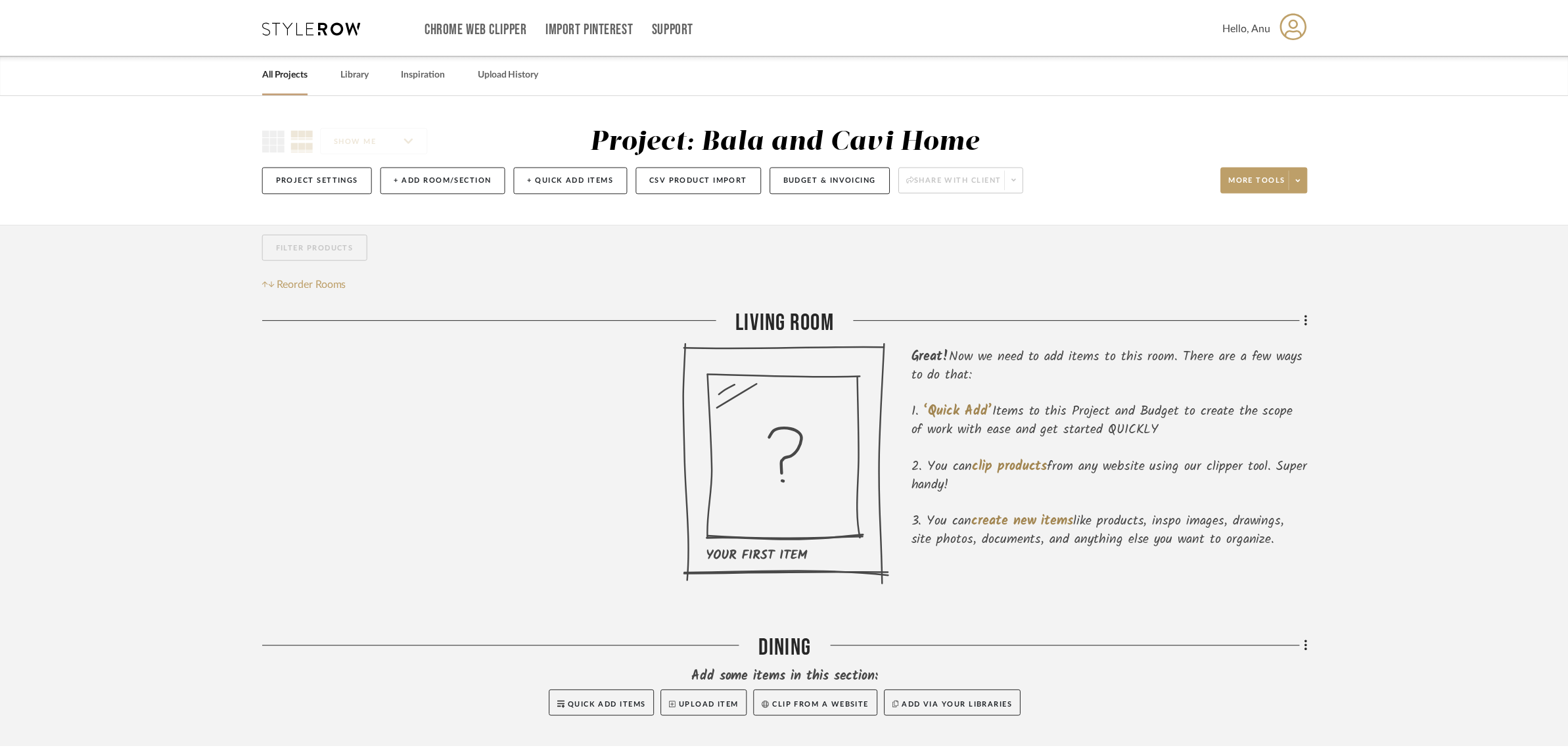
scroll to position [90, 0]
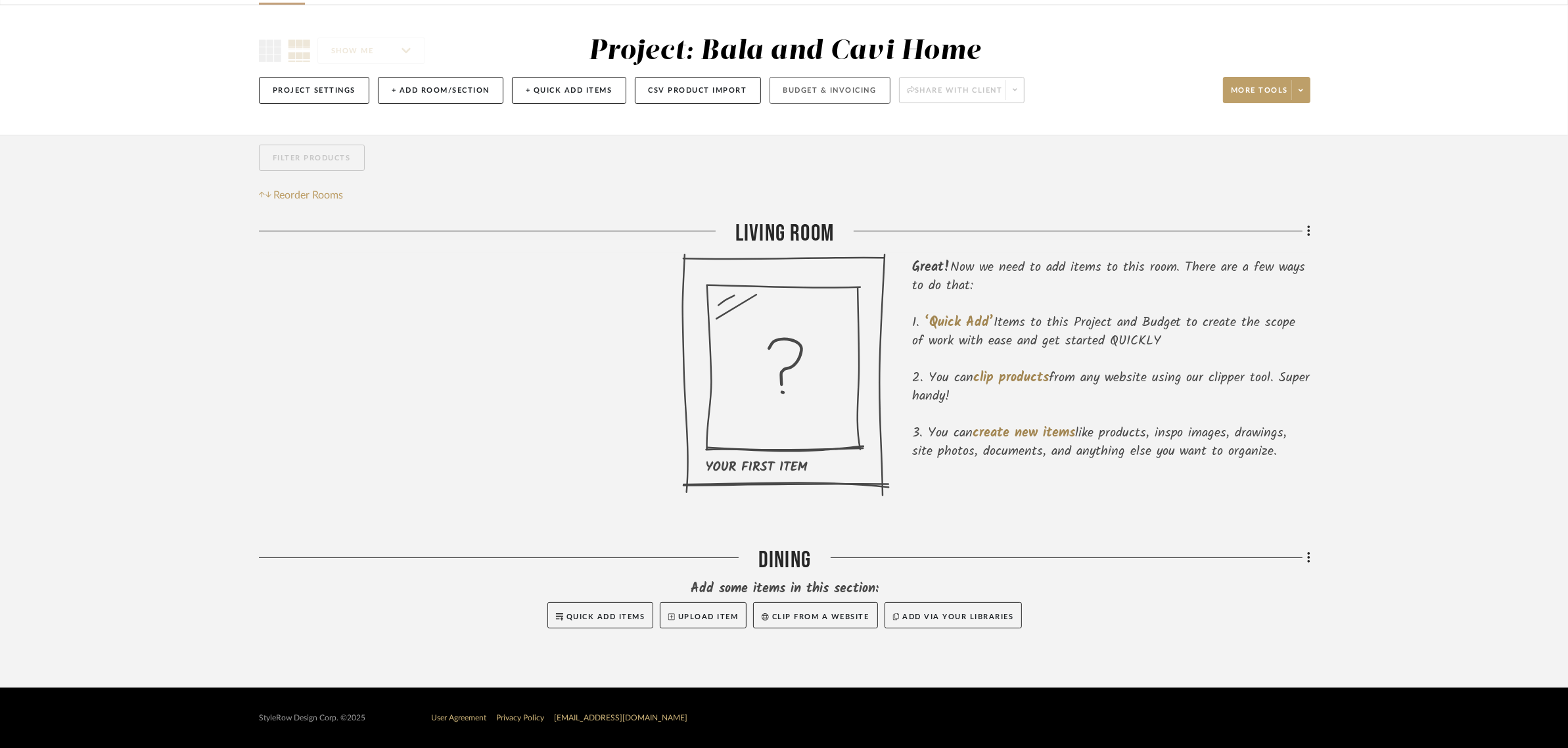
click at [808, 86] on button "Budget & Invoicing" at bounding box center [829, 90] width 121 height 27
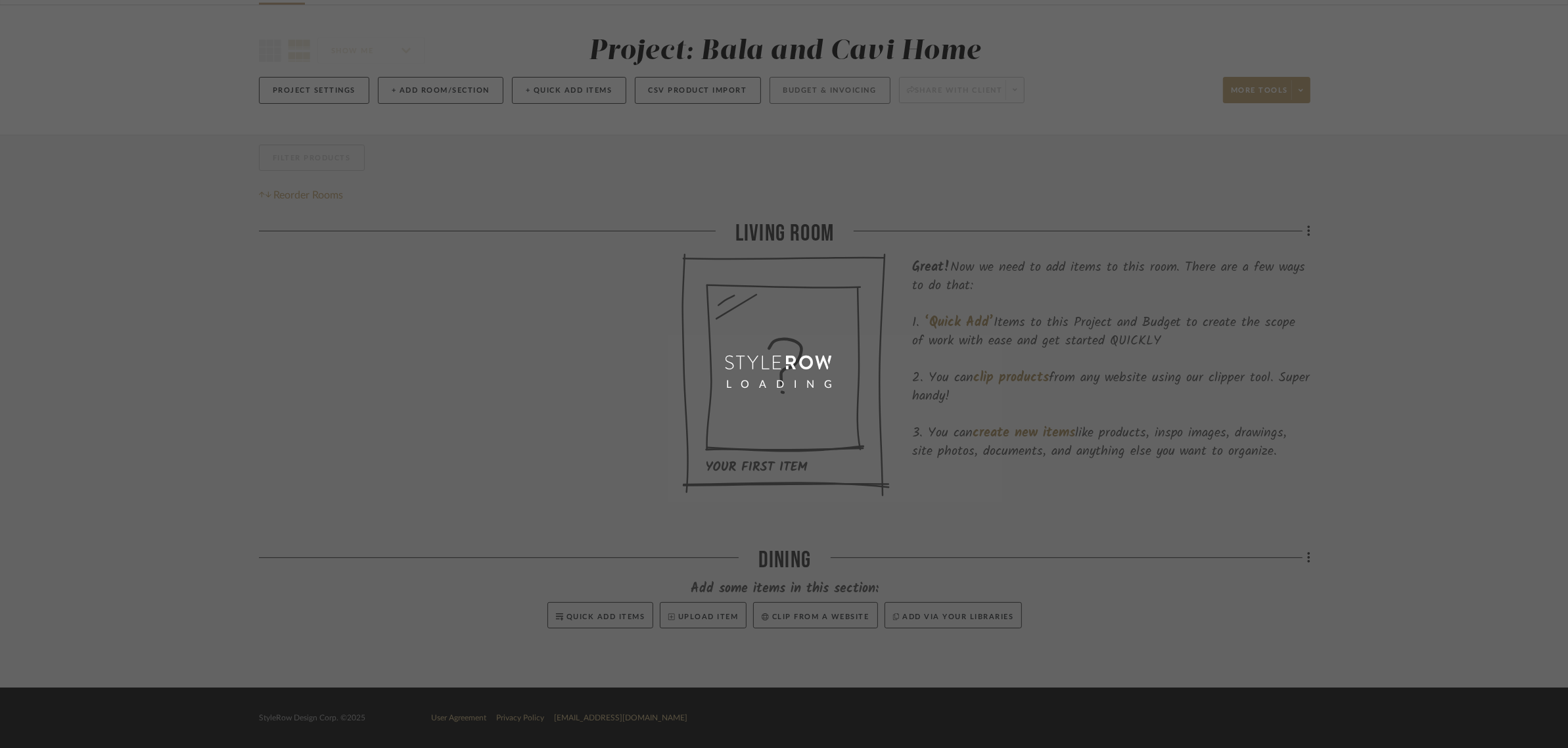
scroll to position [23, 0]
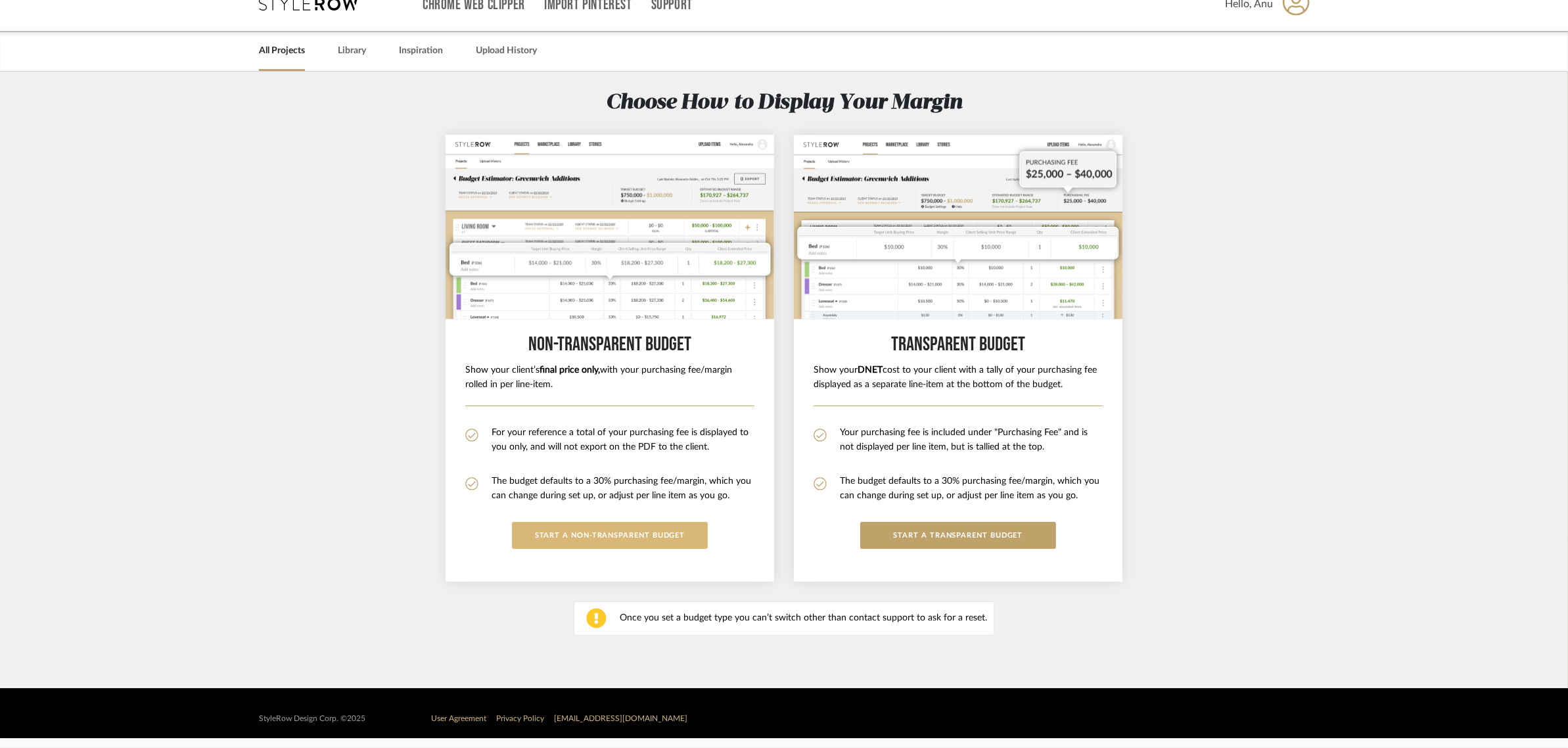
click at [595, 532] on button "START A Non-Transparent BUDGET" at bounding box center [610, 535] width 196 height 27
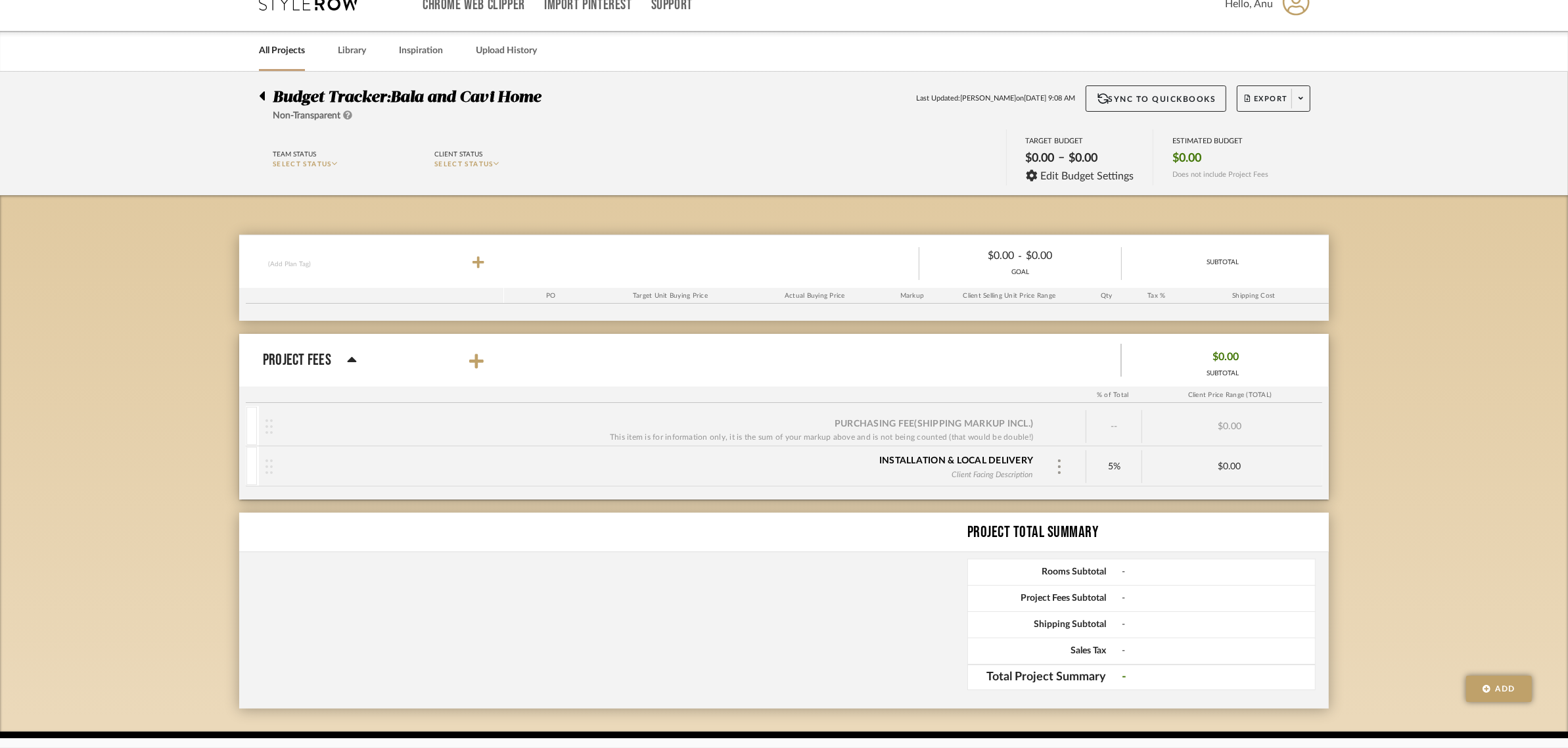
scroll to position [0, 0]
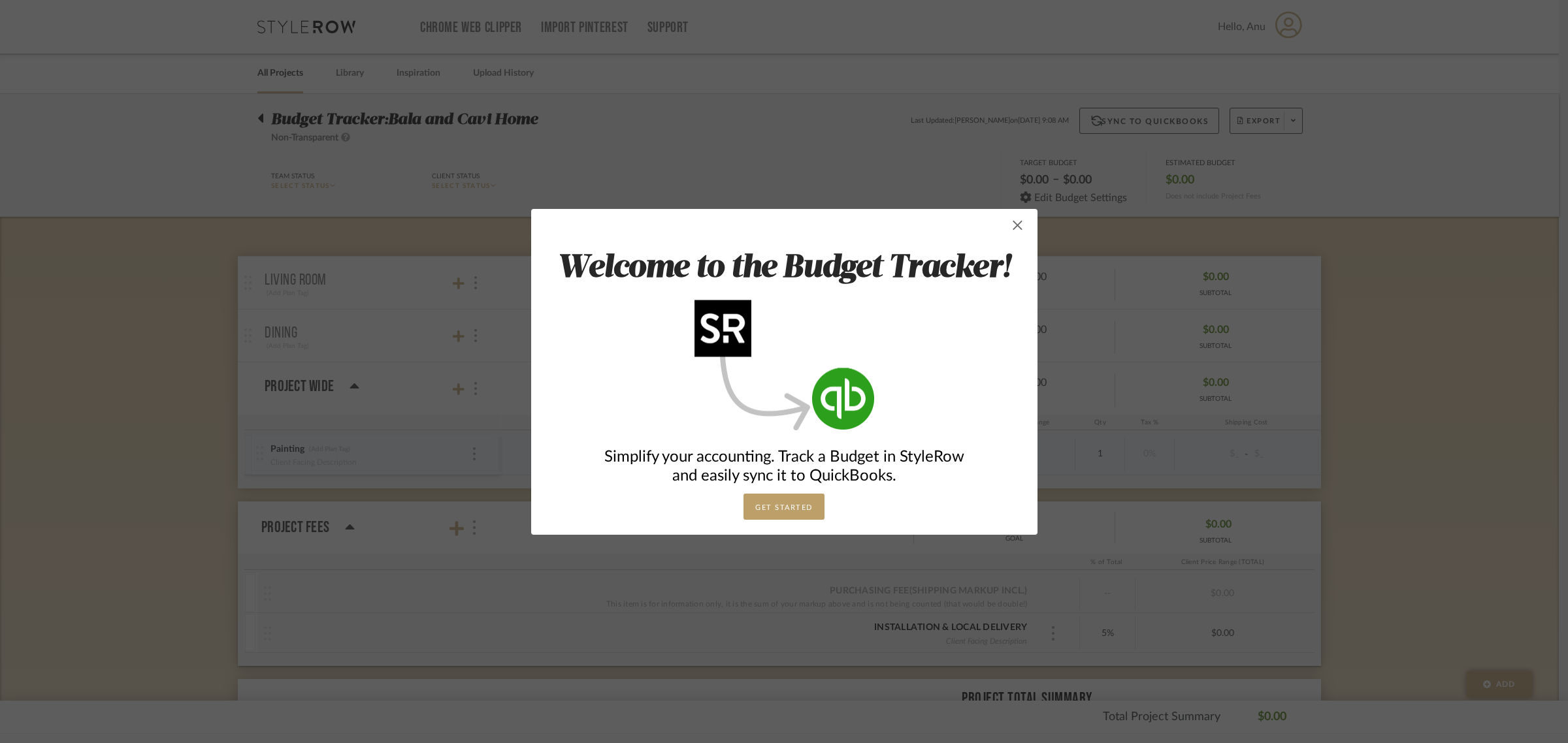
click at [1015, 218] on span "button" at bounding box center [1018, 225] width 26 height 26
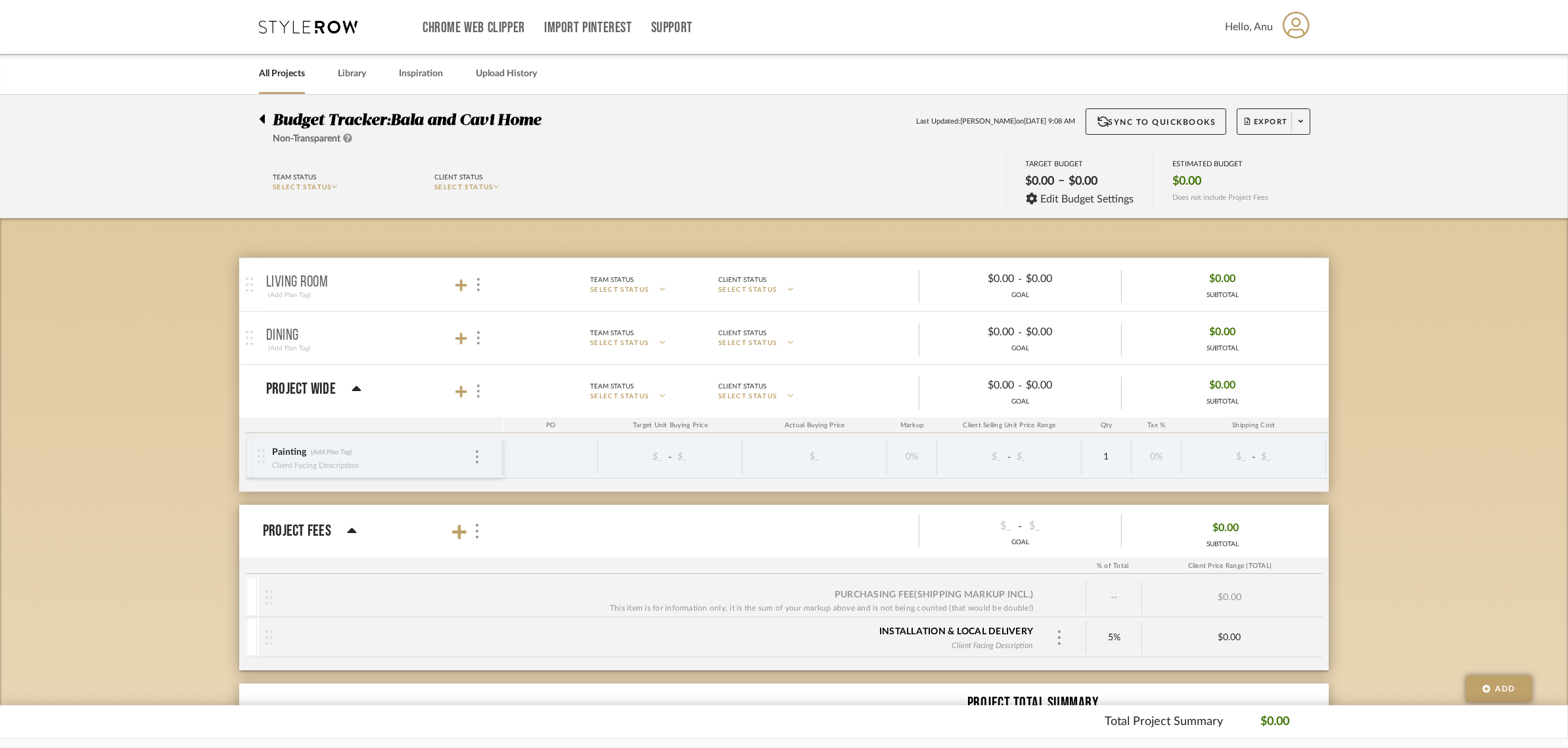
click at [460, 278] on div at bounding box center [469, 285] width 29 height 18
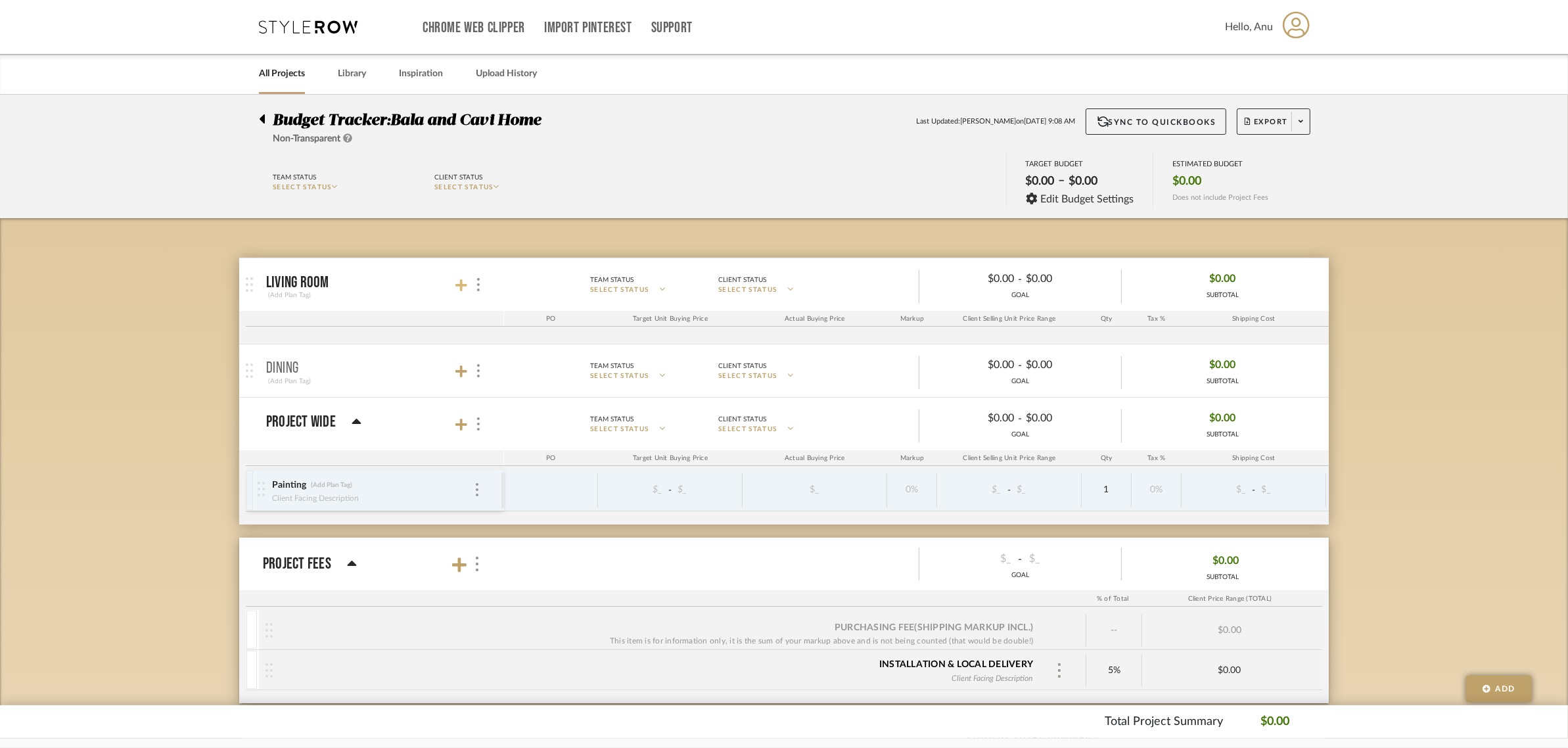
click at [460, 283] on icon at bounding box center [461, 285] width 12 height 12
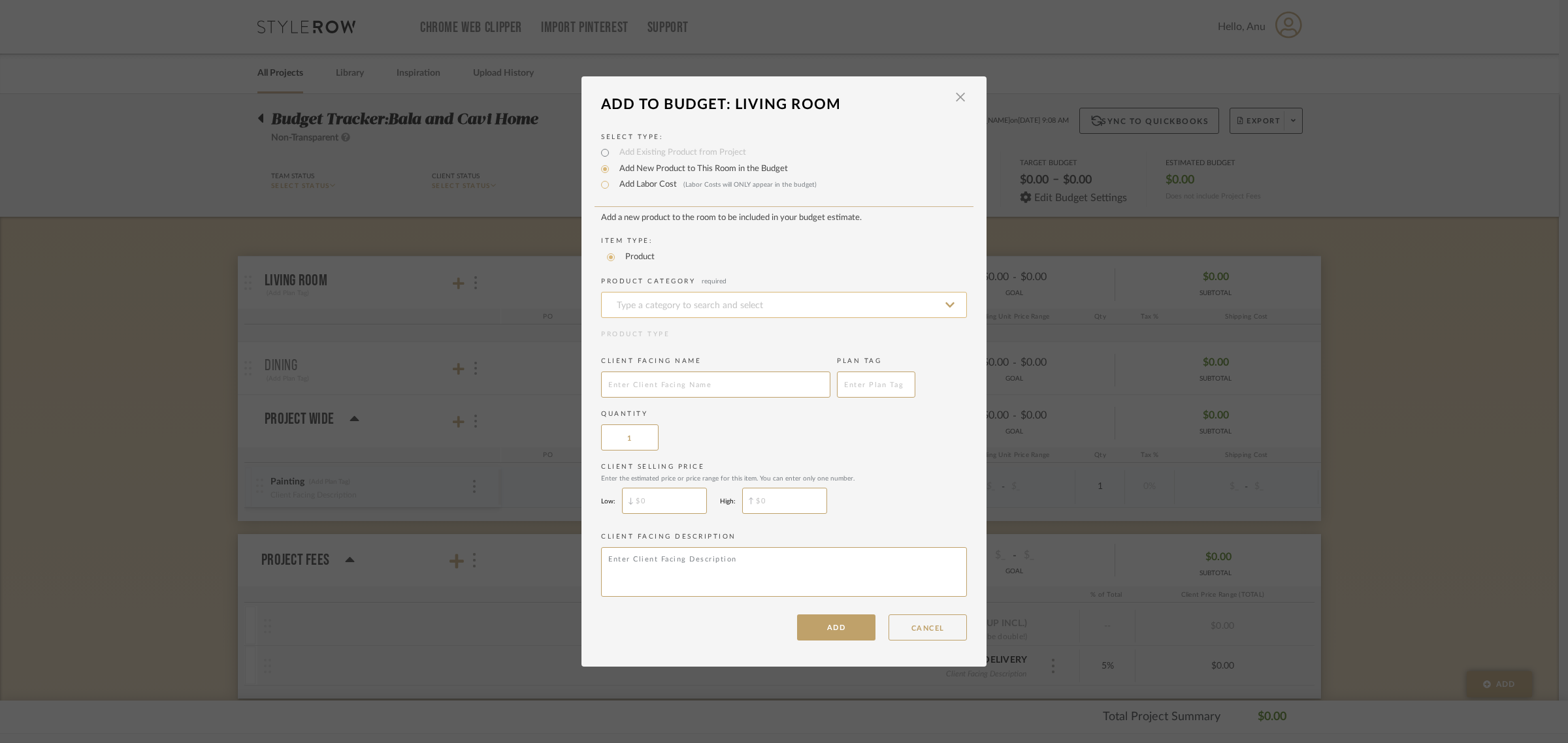
click at [675, 301] on input at bounding box center [784, 305] width 366 height 26
click at [651, 370] on span "Sectionals" at bounding box center [637, 369] width 55 height 9
type input "Sectionals"
click at [609, 376] on input "text" at bounding box center [716, 384] width 230 height 26
type input "Sectional"
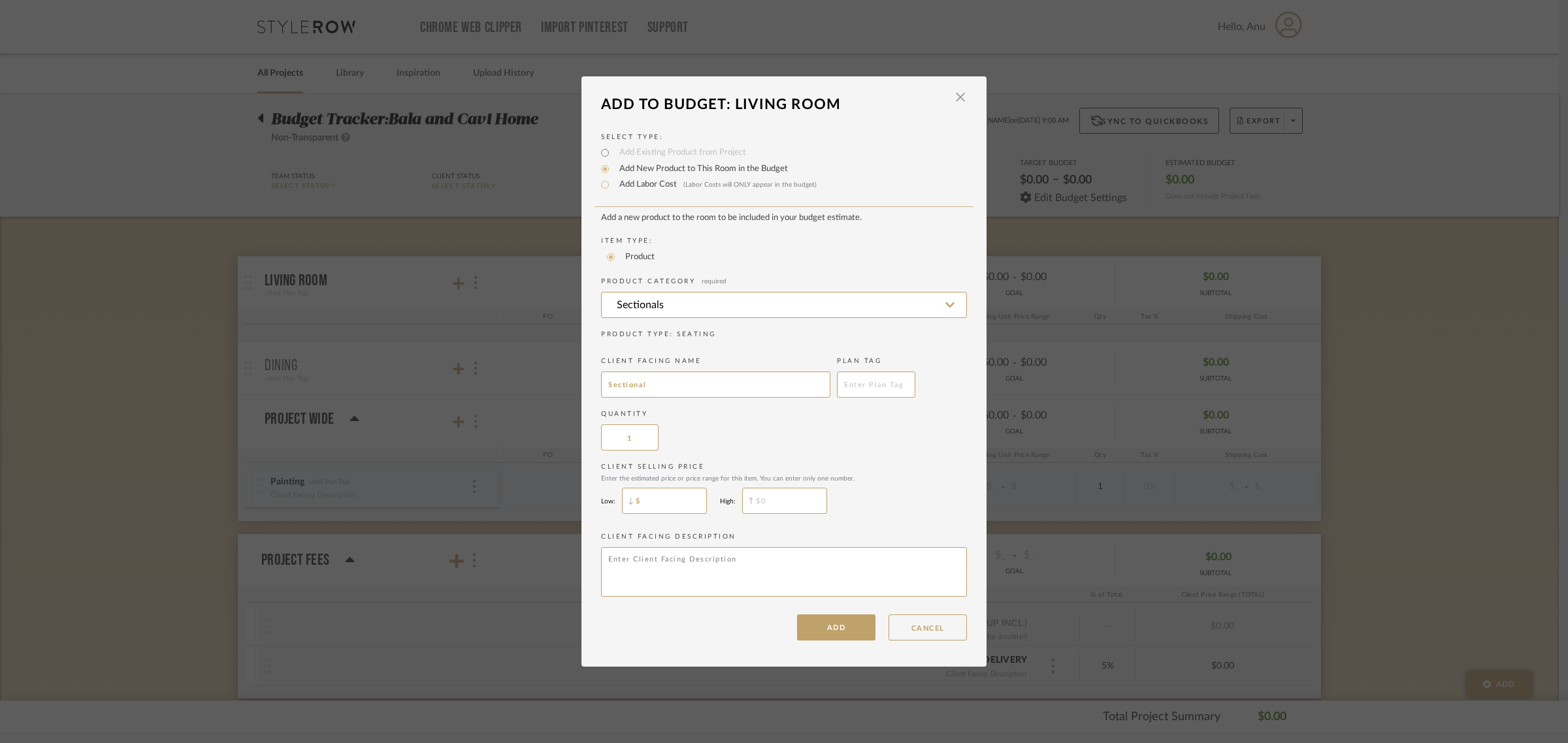
click at [638, 492] on input "$" at bounding box center [664, 501] width 85 height 26
type input "$5,000"
click at [771, 497] on input "$" at bounding box center [784, 501] width 85 height 26
type input "$8,000"
click at [882, 494] on div "Client Selling Price Enter the estimated price or price range for this item. Yo…" at bounding box center [784, 491] width 366 height 58
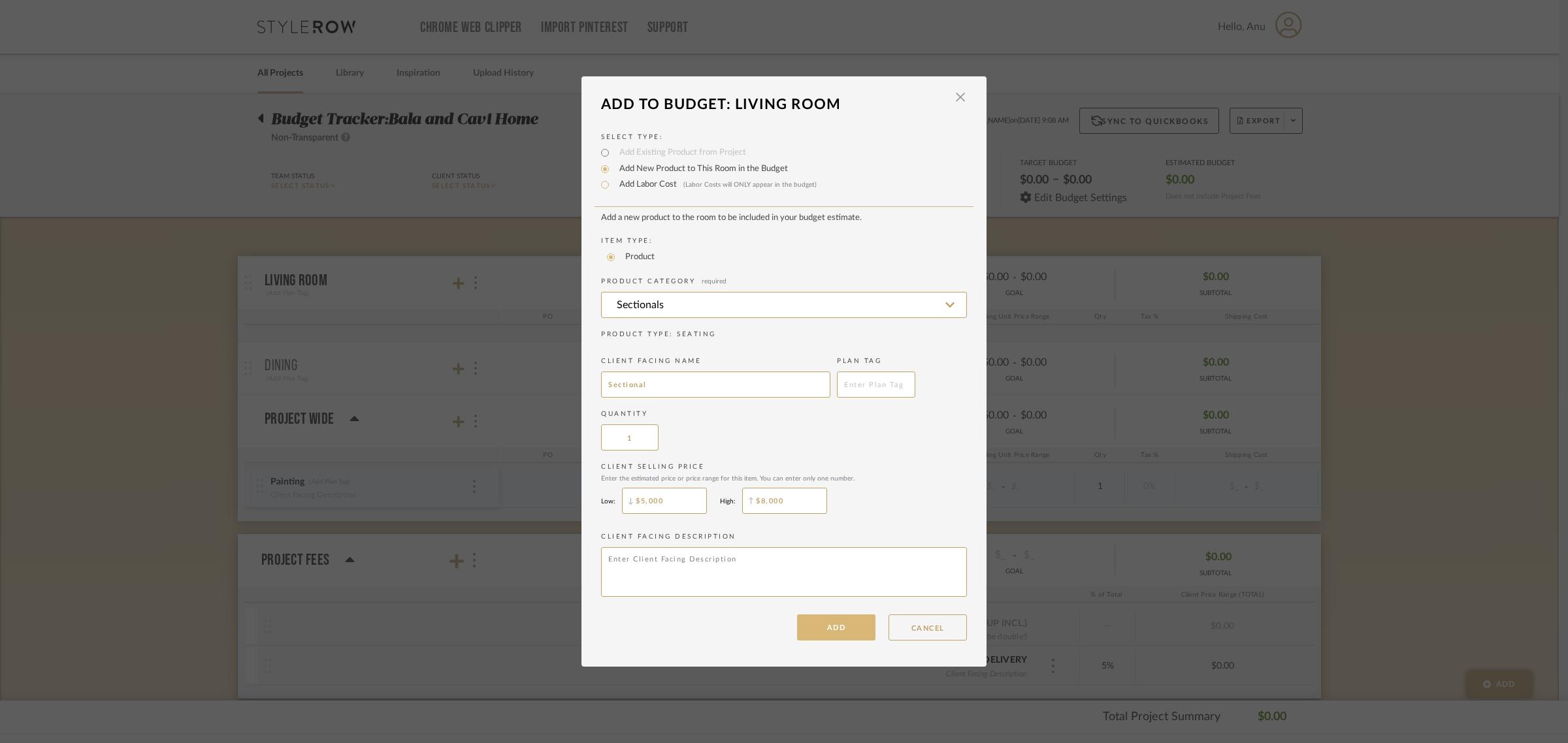
click at [826, 625] on button "ADD" at bounding box center [836, 628] width 78 height 26
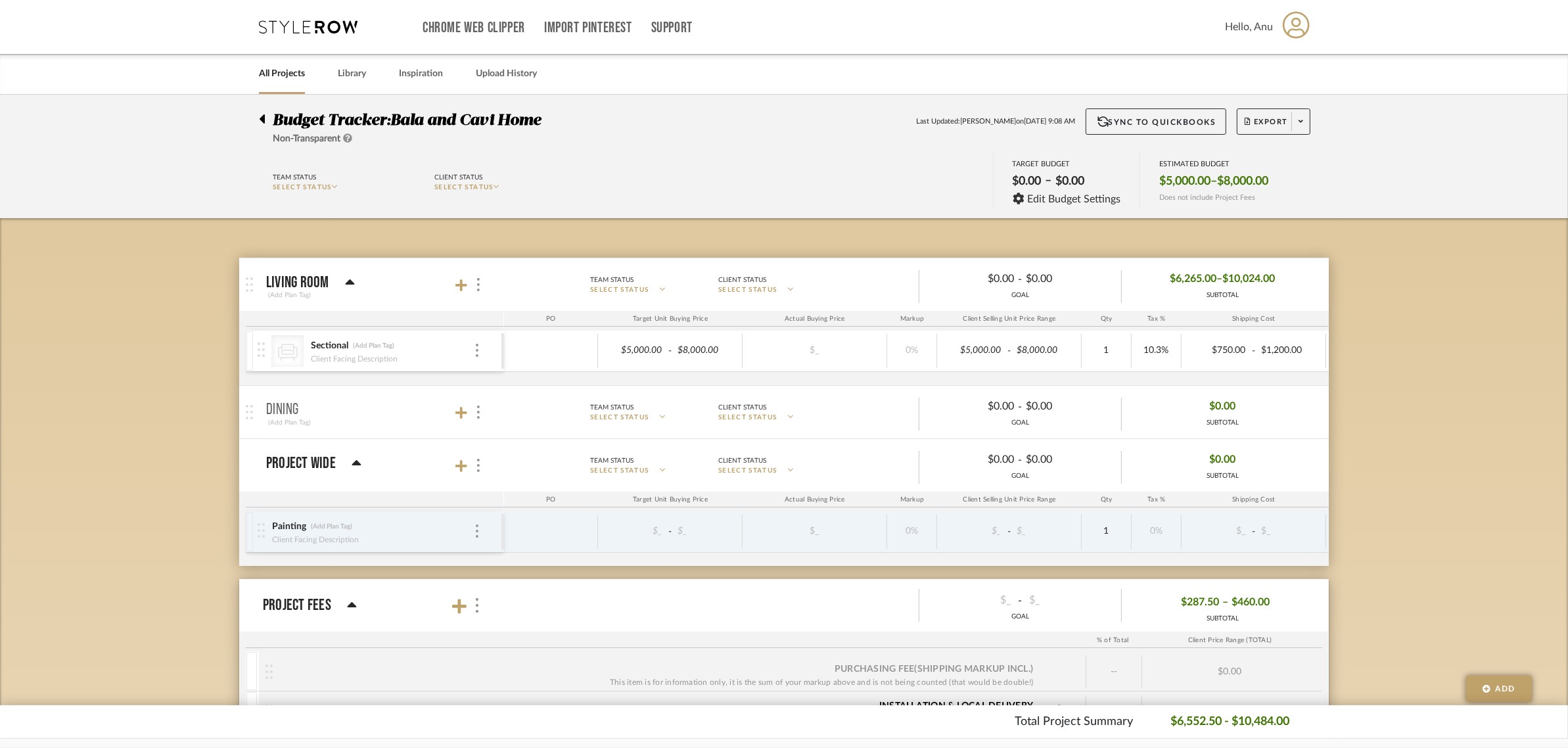
click at [279, 74] on link "All Projects" at bounding box center [281, 74] width 46 height 18
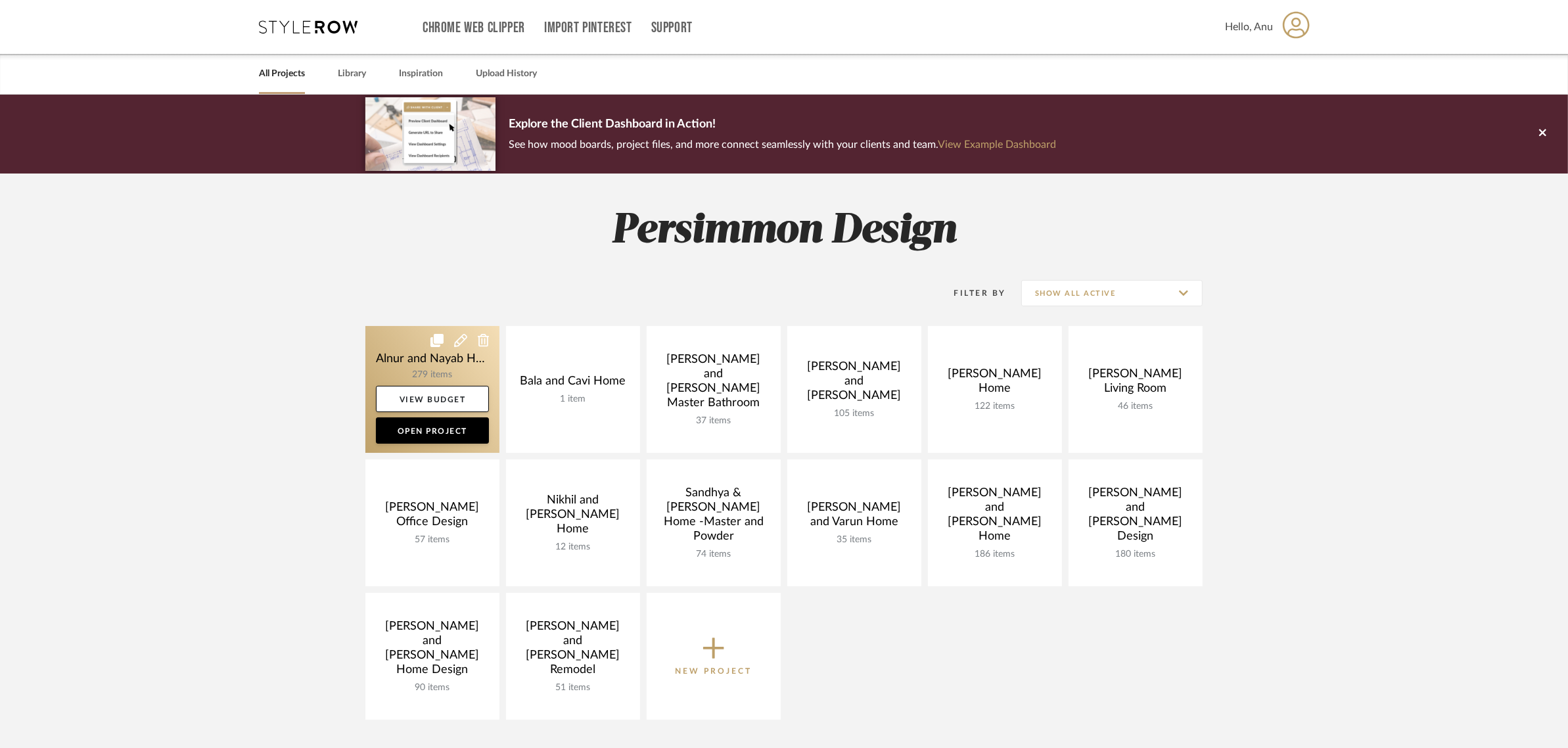
click at [423, 370] on link at bounding box center [433, 389] width 134 height 127
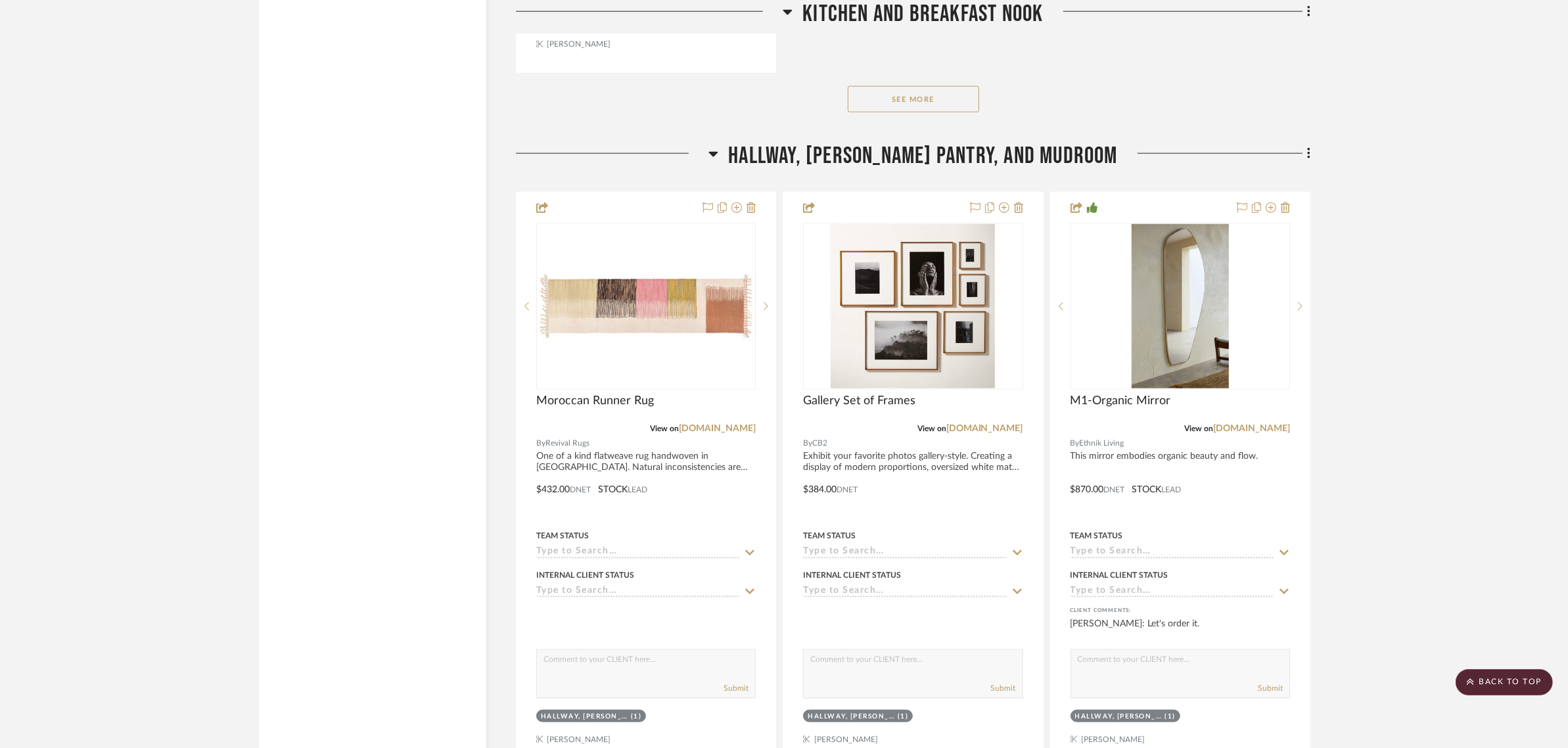
scroll to position [15125, 0]
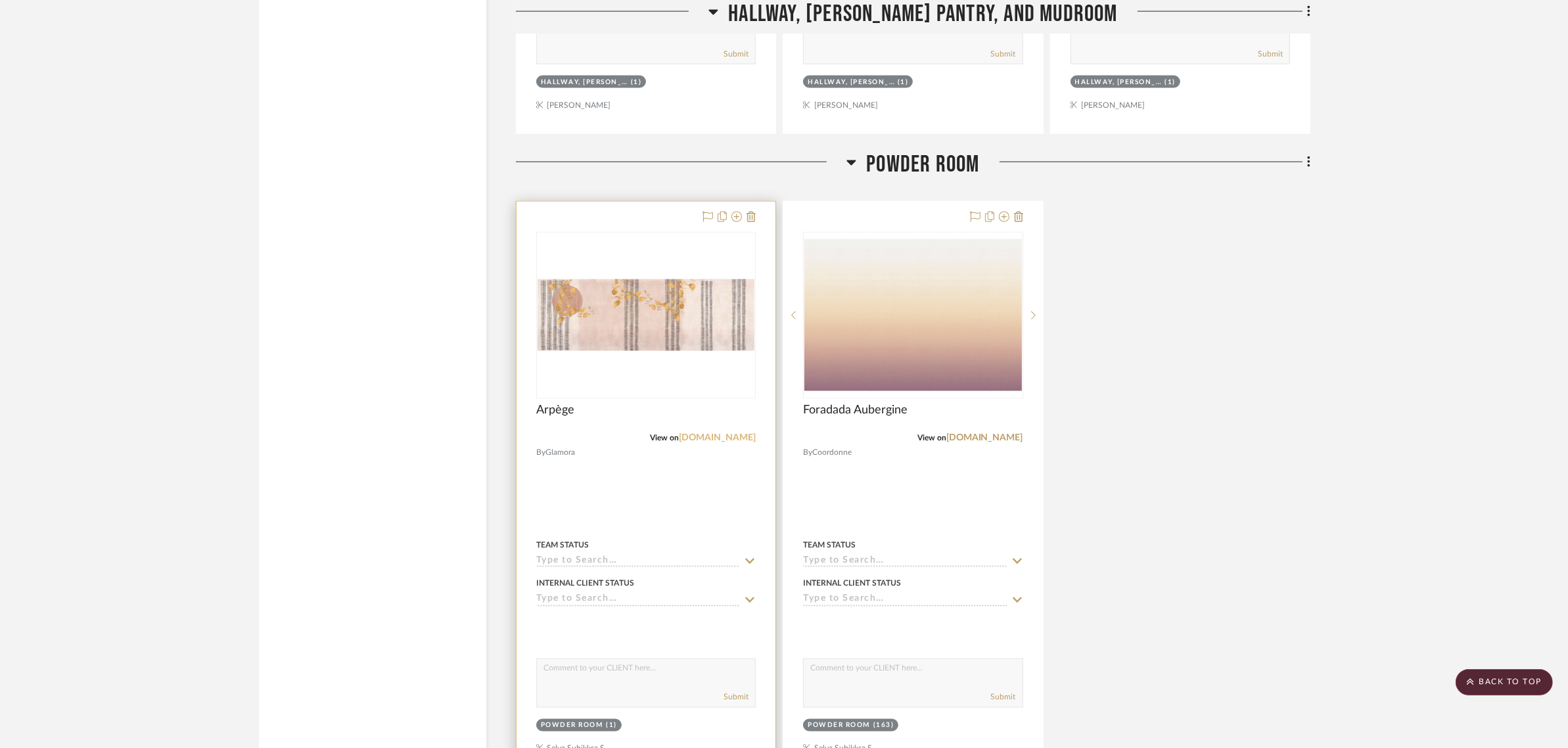
click at [734, 439] on link "glamora.it" at bounding box center [717, 437] width 77 height 9
